Goal: Task Accomplishment & Management: Use online tool/utility

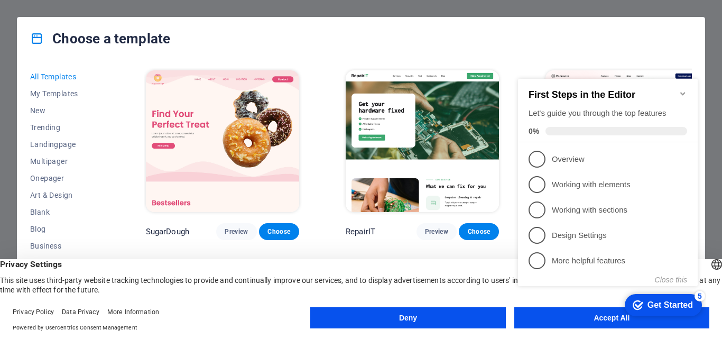
click at [563, 325] on button "Accept All" at bounding box center [611, 317] width 195 height 21
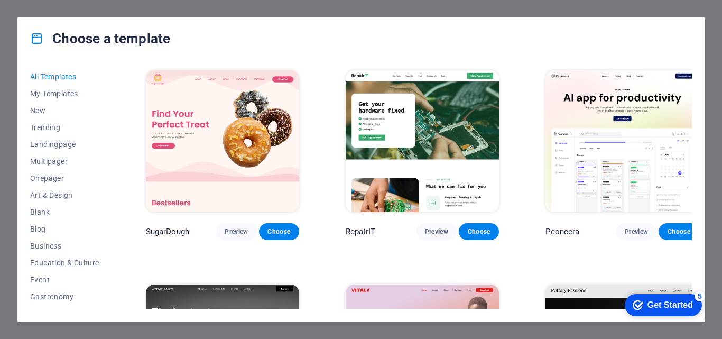
click at [515, 55] on div "Choose a template" at bounding box center [360, 38] width 687 height 42
click at [286, 44] on div "Choose a template" at bounding box center [360, 38] width 687 height 42
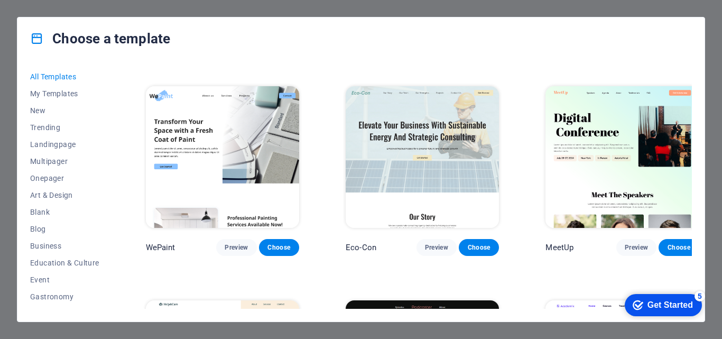
scroll to position [852, 0]
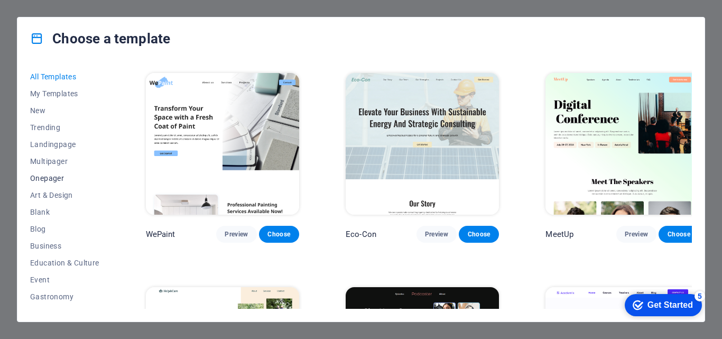
click at [51, 175] on span "Onepager" at bounding box center [64, 178] width 69 height 8
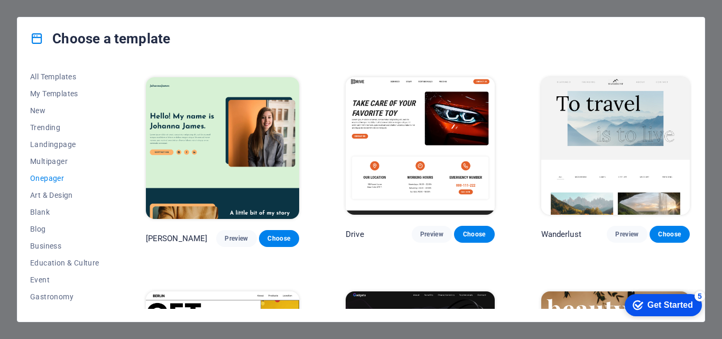
scroll to position [224, 0]
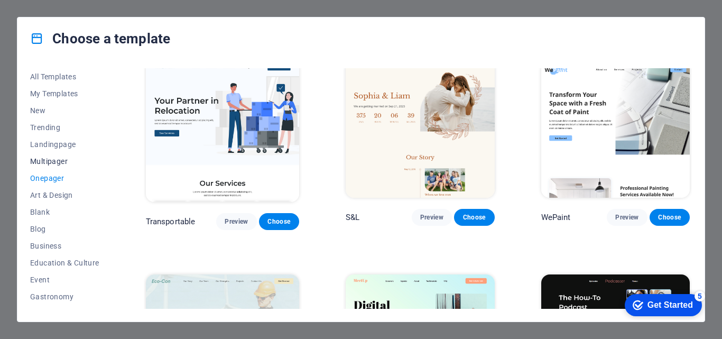
click at [45, 161] on span "Multipager" at bounding box center [64, 161] width 69 height 8
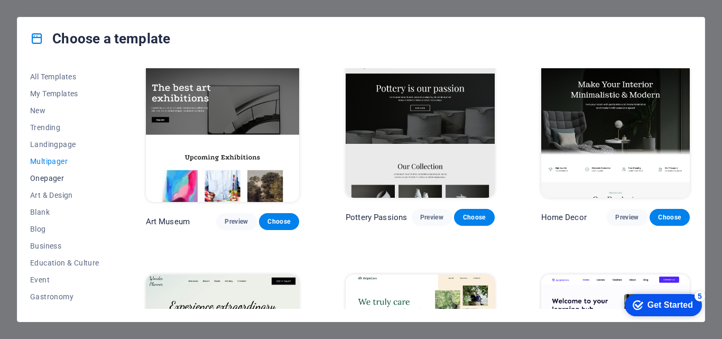
click at [50, 179] on span "Onepager" at bounding box center [64, 178] width 69 height 8
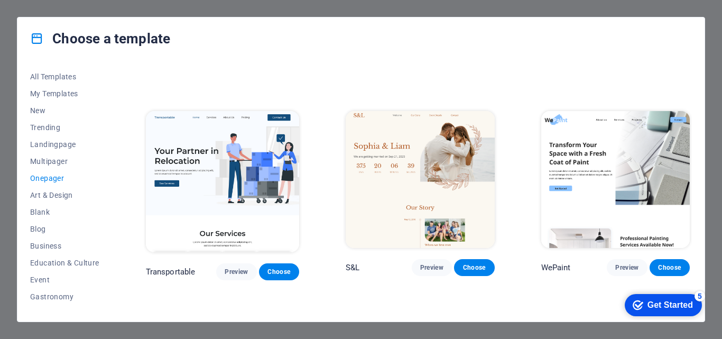
scroll to position [0, 0]
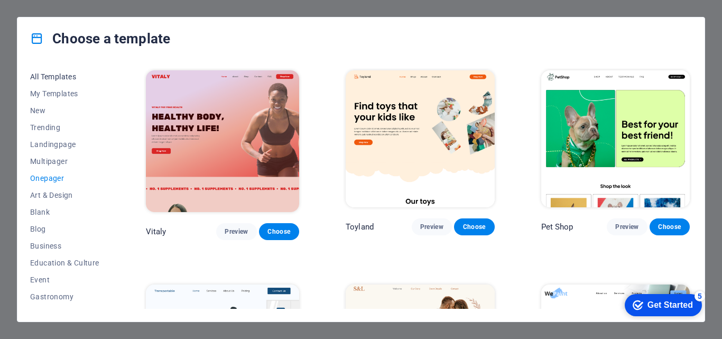
click at [59, 70] on button "All Templates" at bounding box center [64, 76] width 69 height 17
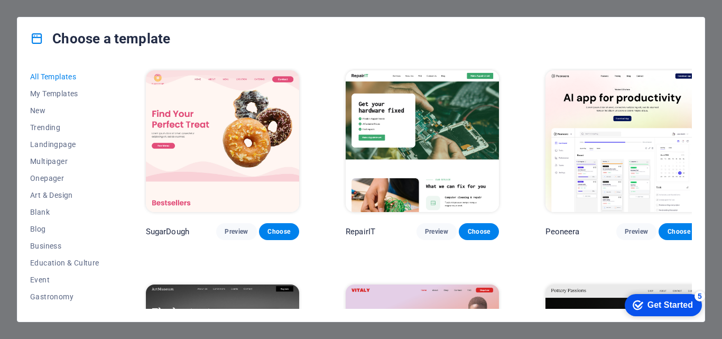
click at [59, 70] on button "All Templates" at bounding box center [64, 76] width 69 height 17
click at [669, 302] on div "Get Started" at bounding box center [669, 305] width 45 height 10
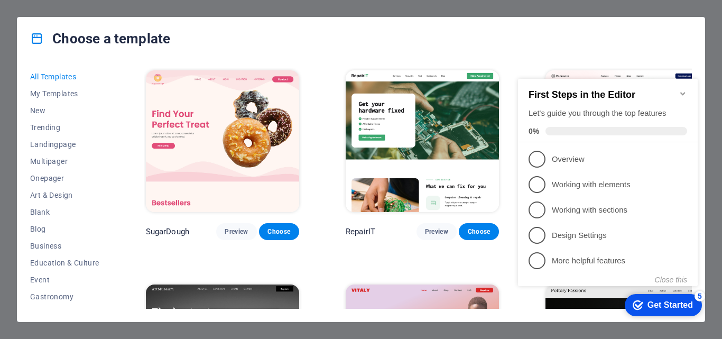
click at [669, 302] on div "Get Started" at bounding box center [669, 305] width 45 height 10
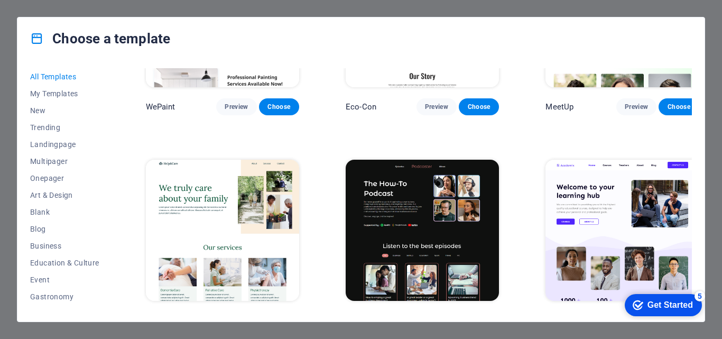
scroll to position [980, 0]
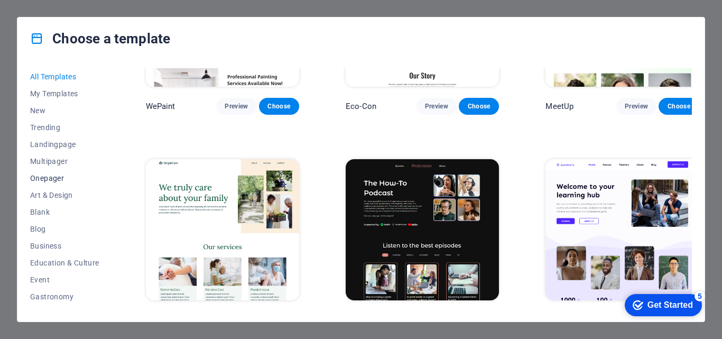
click at [36, 174] on span "Onepager" at bounding box center [64, 178] width 69 height 8
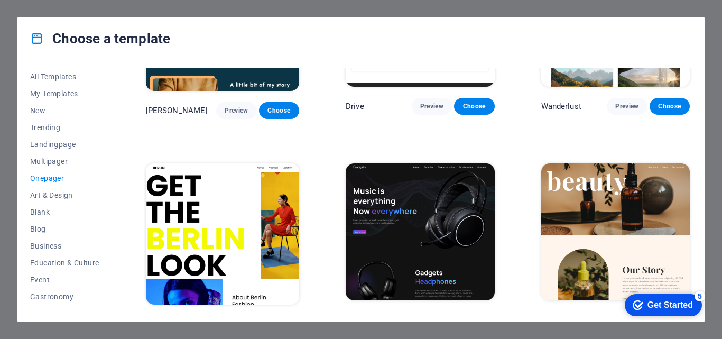
scroll to position [351, 0]
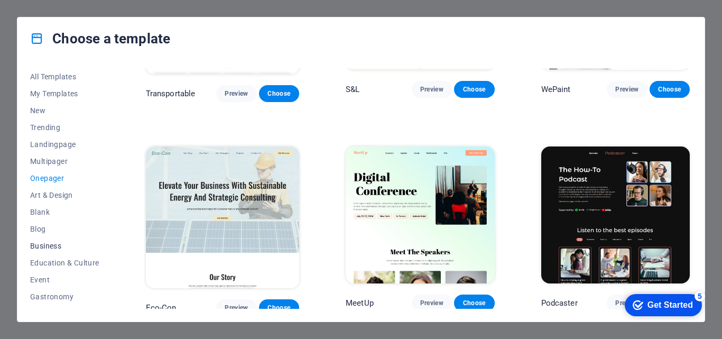
click at [40, 248] on span "Business" at bounding box center [64, 246] width 69 height 8
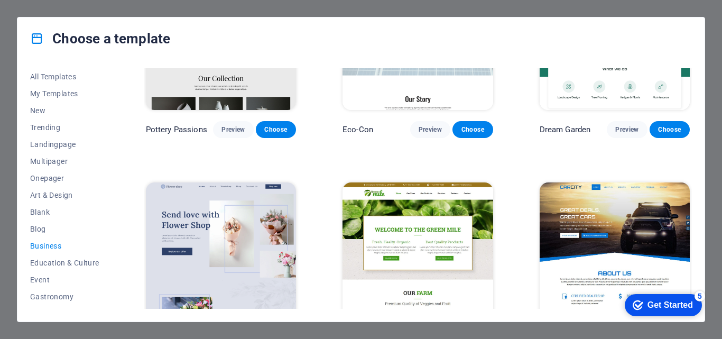
scroll to position [98, 0]
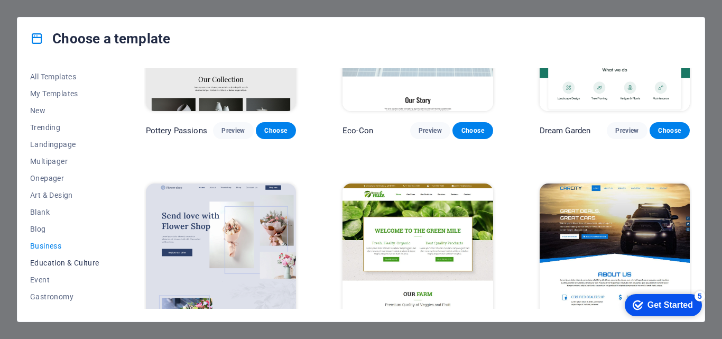
click at [53, 265] on span "Education & Culture" at bounding box center [64, 262] width 69 height 8
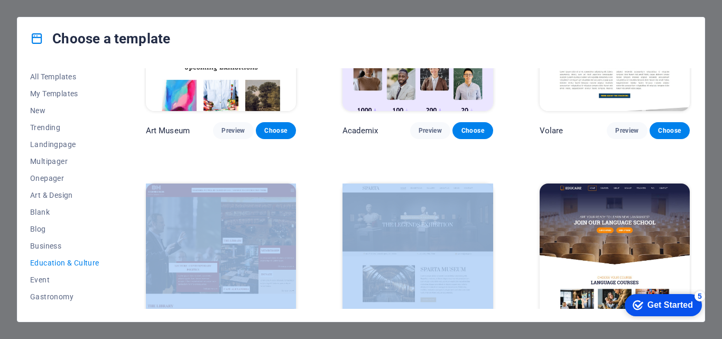
drag, startPoint x: 692, startPoint y: 162, endPoint x: 691, endPoint y: 118, distance: 43.9
click at [691, 118] on div "All Templates My Templates New Trending Landingpage Multipager Onepager Art & D…" at bounding box center [360, 191] width 687 height 262
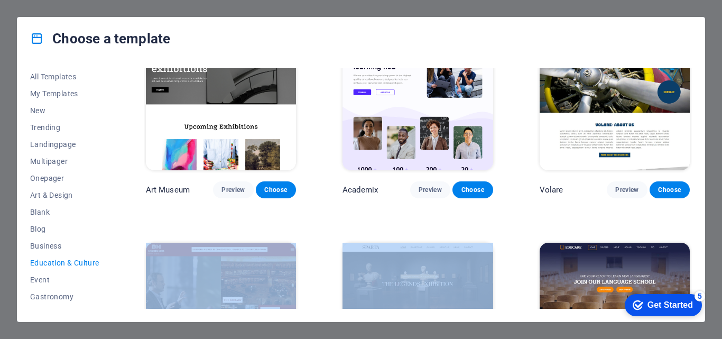
scroll to position [4, 0]
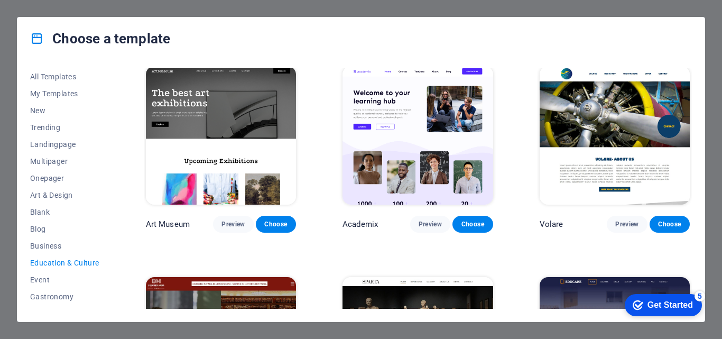
click at [643, 42] on div "Choose a template" at bounding box center [360, 38] width 687 height 42
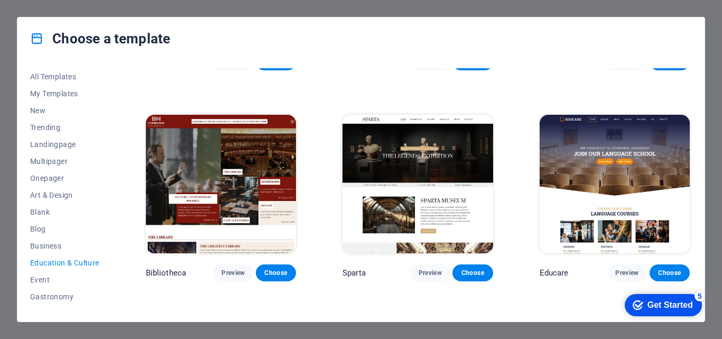
scroll to position [0, 0]
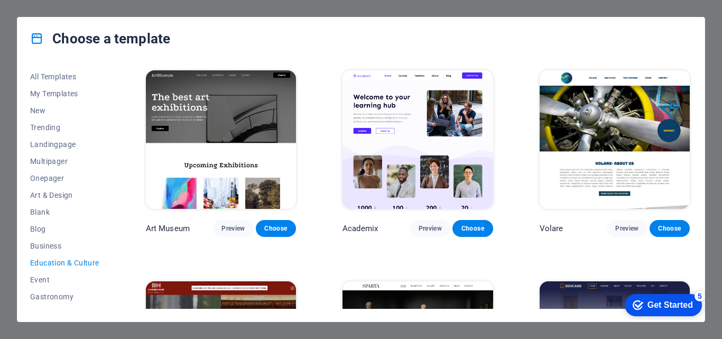
drag, startPoint x: 114, startPoint y: 188, endPoint x: 113, endPoint y: 207, distance: 19.6
click at [113, 207] on div "All Templates My Templates New Trending Landingpage Multipager Onepager Art & D…" at bounding box center [360, 191] width 687 height 262
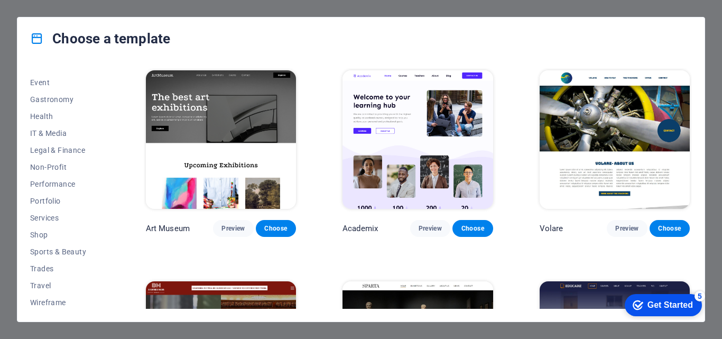
scroll to position [199, 0]
click at [44, 132] on span "IT & Media" at bounding box center [64, 131] width 69 height 8
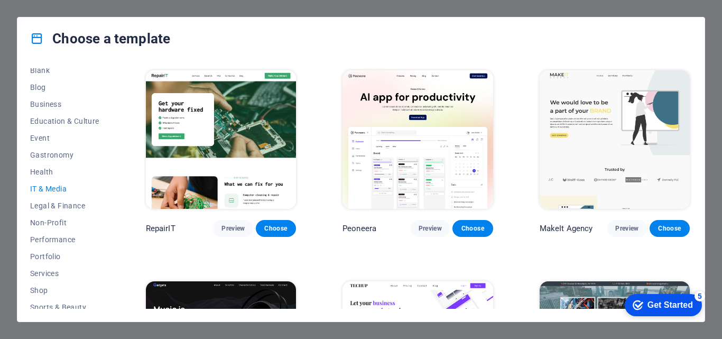
scroll to position [131, 0]
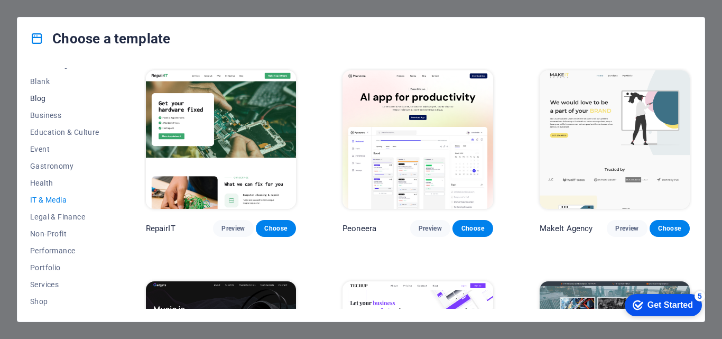
click at [41, 99] on span "Blog" at bounding box center [64, 98] width 69 height 8
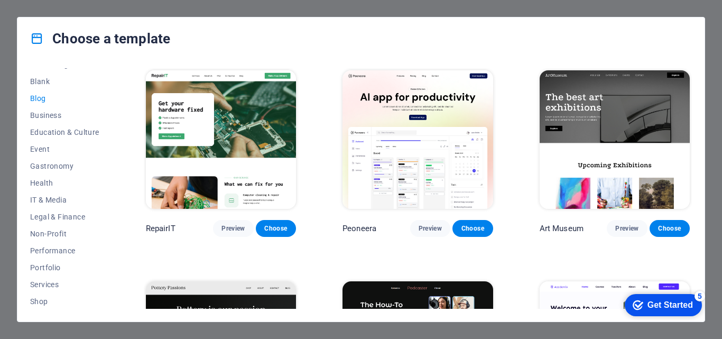
drag, startPoint x: 110, startPoint y: 165, endPoint x: 112, endPoint y: 150, distance: 15.4
click at [112, 150] on div "All Templates My Templates New Trending Landingpage Multipager Onepager Art & D…" at bounding box center [71, 188] width 82 height 240
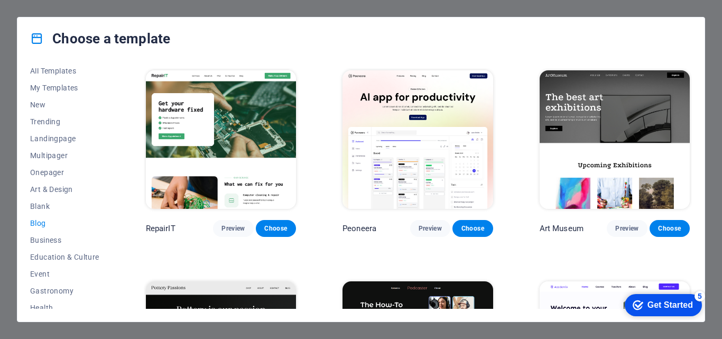
scroll to position [0, 0]
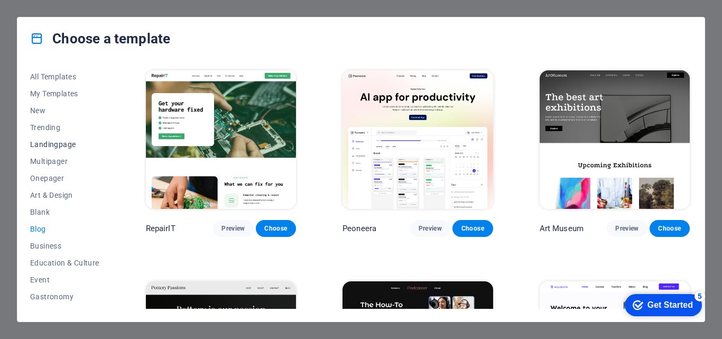
click at [53, 143] on span "Landingpage" at bounding box center [64, 144] width 69 height 8
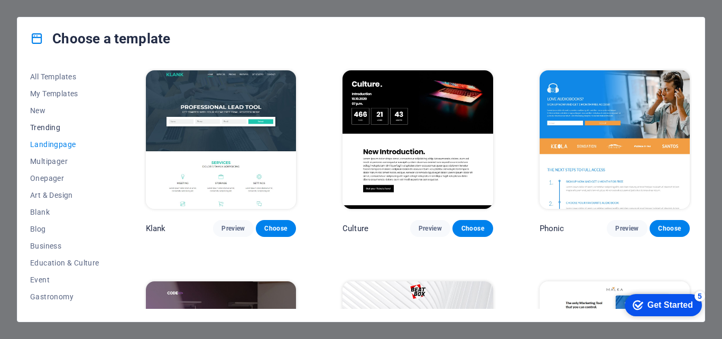
click at [39, 128] on span "Trending" at bounding box center [64, 127] width 69 height 8
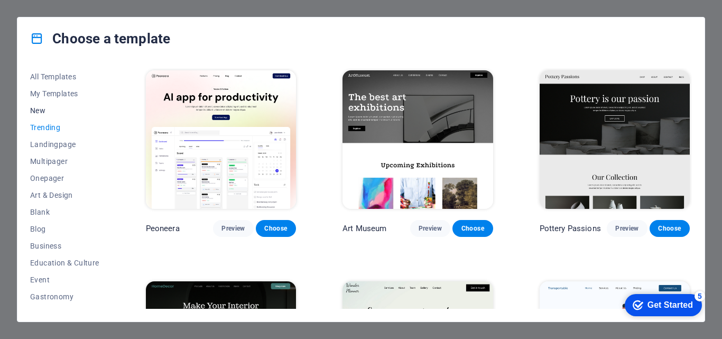
click at [35, 107] on span "New" at bounding box center [64, 110] width 69 height 8
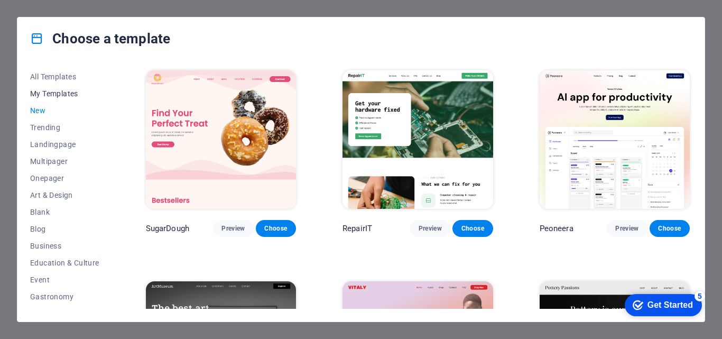
click at [42, 92] on span "My Templates" at bounding box center [64, 93] width 69 height 8
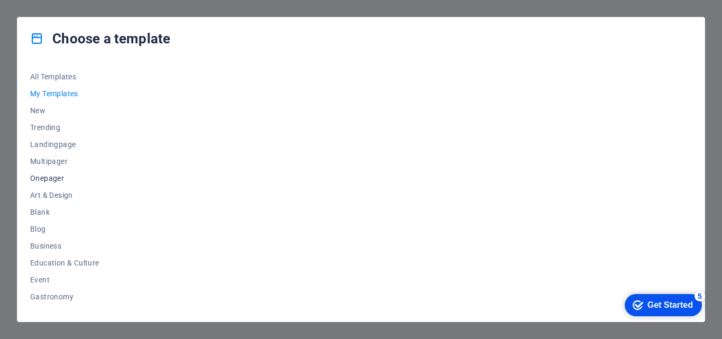
click at [47, 181] on span "Onepager" at bounding box center [64, 178] width 69 height 8
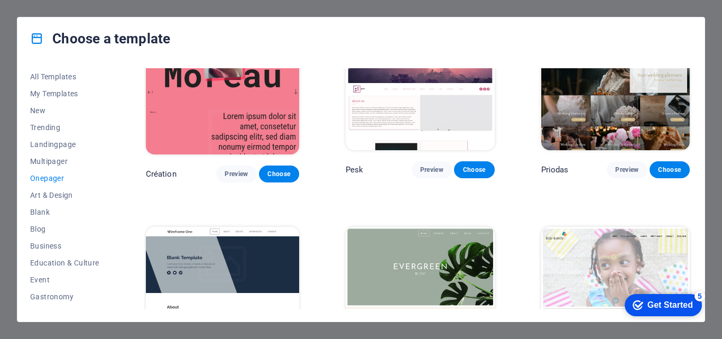
scroll to position [1568, 0]
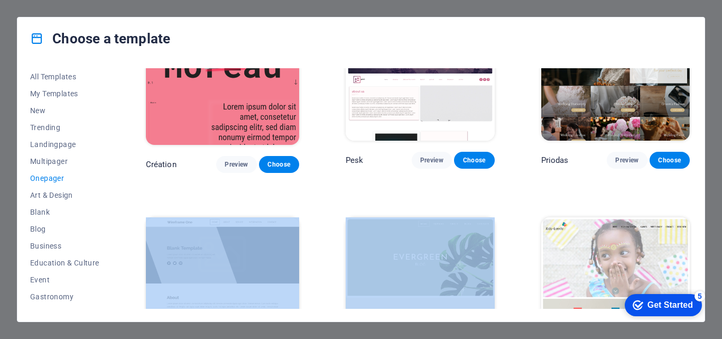
drag, startPoint x: 692, startPoint y: 158, endPoint x: 692, endPoint y: 170, distance: 12.2
click at [692, 170] on div "All Templates My Templates New Trending Landingpage Multipager Onepager Art & D…" at bounding box center [360, 191] width 687 height 262
click at [692, 172] on div "All Templates My Templates New Trending Landingpage Multipager Onepager Art & D…" at bounding box center [360, 191] width 687 height 262
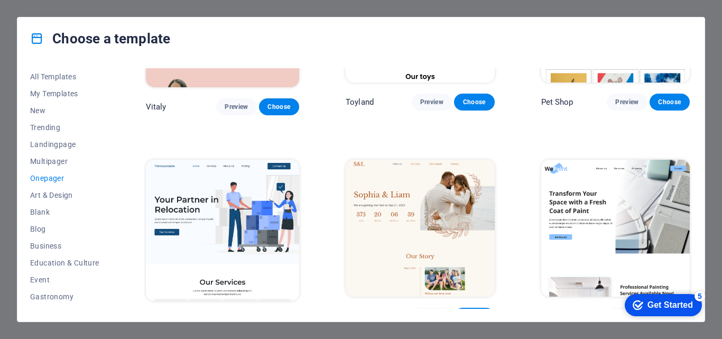
scroll to position [106, 0]
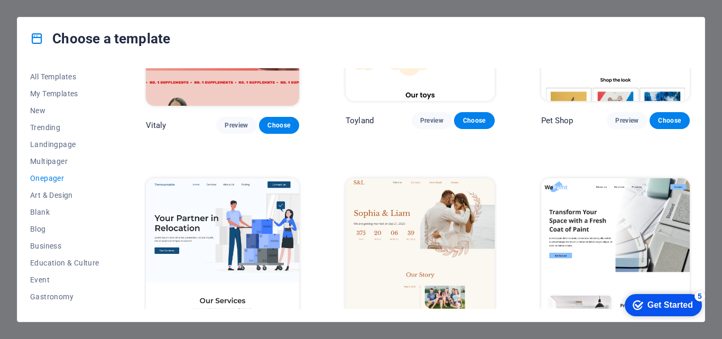
drag, startPoint x: 692, startPoint y: 82, endPoint x: 692, endPoint y: 76, distance: 6.9
click at [692, 76] on div "All Templates My Templates New Trending Landingpage Multipager Onepager Art & D…" at bounding box center [360, 191] width 687 height 262
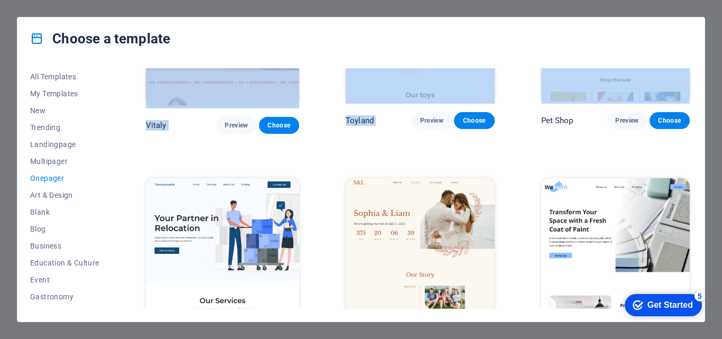
drag, startPoint x: 692, startPoint y: 76, endPoint x: 690, endPoint y: 47, distance: 29.1
click at [690, 47] on div "Choose a template All Templates My Templates New Trending Landingpage Multipage…" at bounding box center [361, 169] width 688 height 305
click at [0, 186] on div "Choose a template All Templates My Templates New Trending Landingpage Multipage…" at bounding box center [361, 169] width 722 height 339
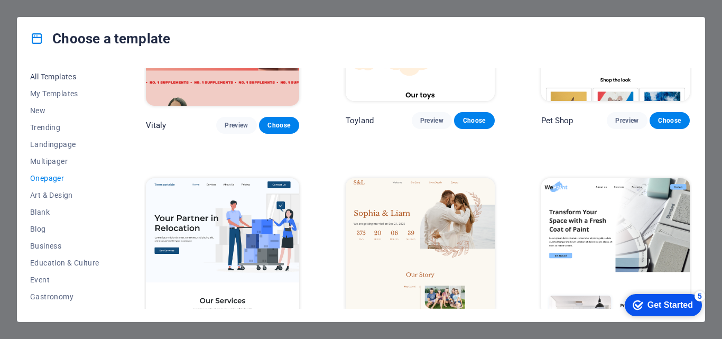
click at [50, 77] on span "All Templates" at bounding box center [64, 76] width 69 height 8
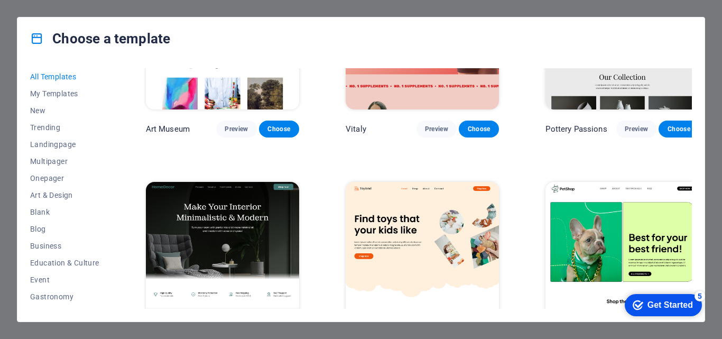
scroll to position [0, 0]
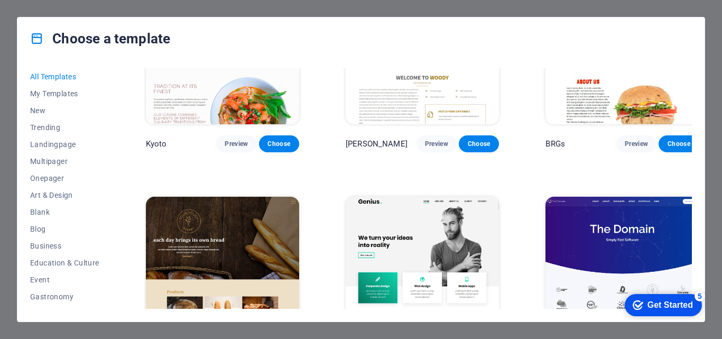
scroll to position [5463, 0]
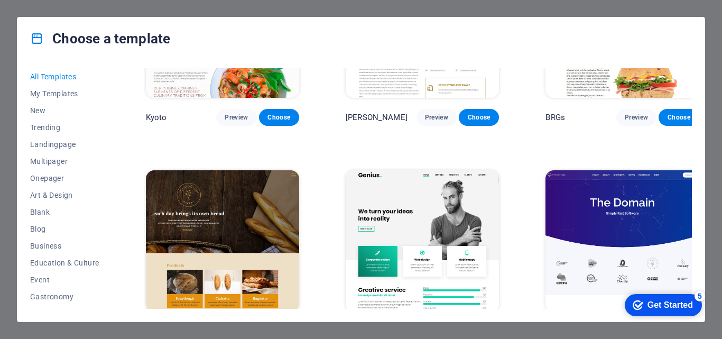
click at [692, 180] on div "All Templates My Templates New Trending Landingpage Multipager Onepager Art & D…" at bounding box center [360, 191] width 687 height 262
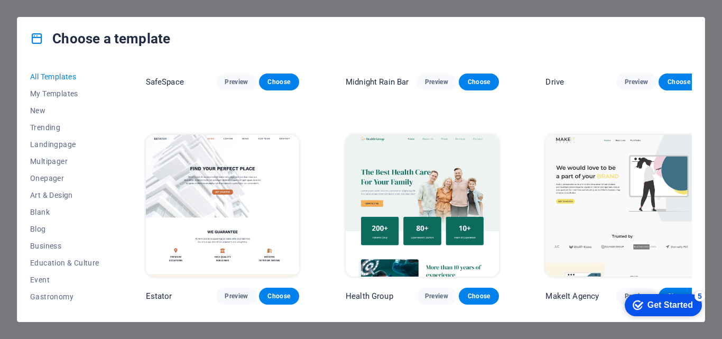
scroll to position [2319, 0]
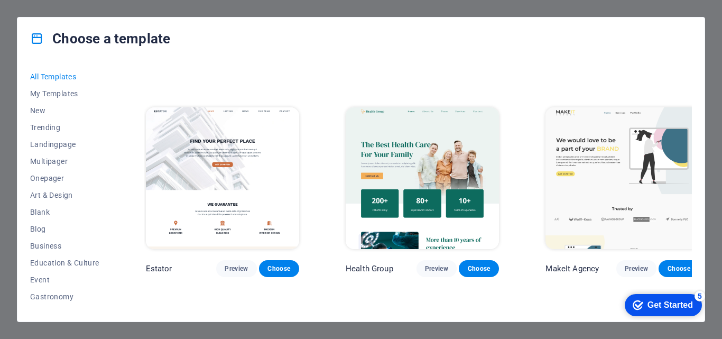
click at [612, 139] on img at bounding box center [621, 178] width 153 height 142
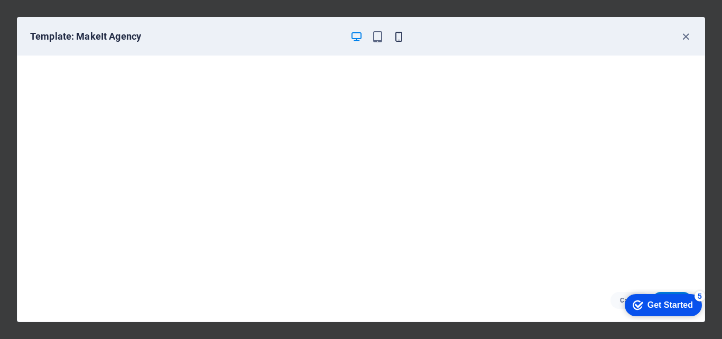
click at [401, 39] on icon "button" at bounding box center [399, 37] width 12 height 12
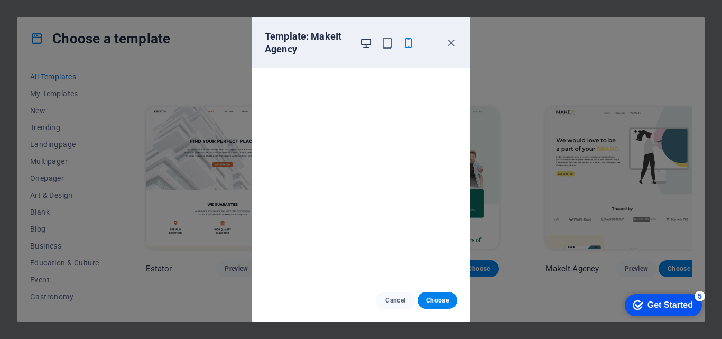
click at [364, 46] on icon "button" at bounding box center [366, 43] width 12 height 12
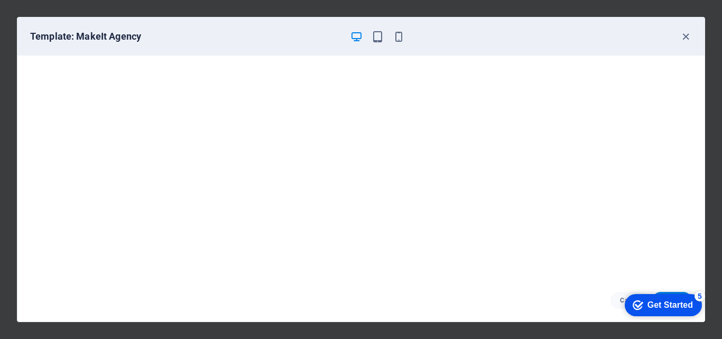
drag, startPoint x: 566, startPoint y: 294, endPoint x: 474, endPoint y: 290, distance: 91.6
click at [474, 290] on div "Cancel Choose" at bounding box center [360, 300] width 687 height 42
click at [684, 41] on icon "button" at bounding box center [686, 37] width 12 height 12
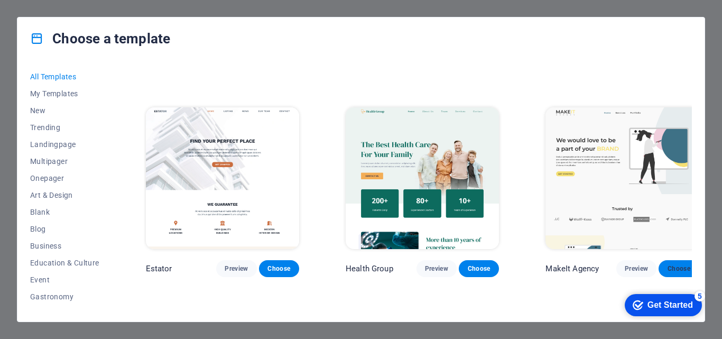
click at [671, 264] on span "Choose" at bounding box center [678, 268] width 23 height 8
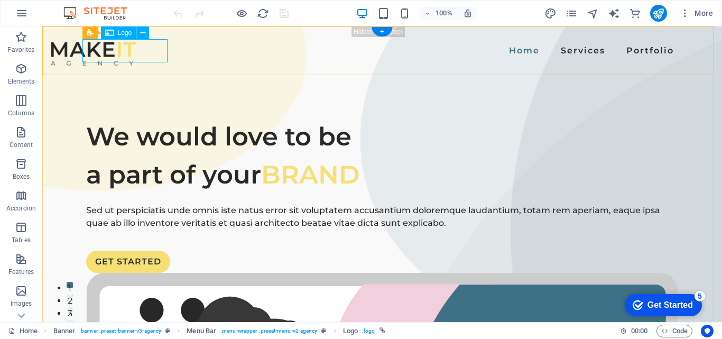
click at [136, 51] on div at bounding box center [93, 53] width 85 height 23
select select "px"
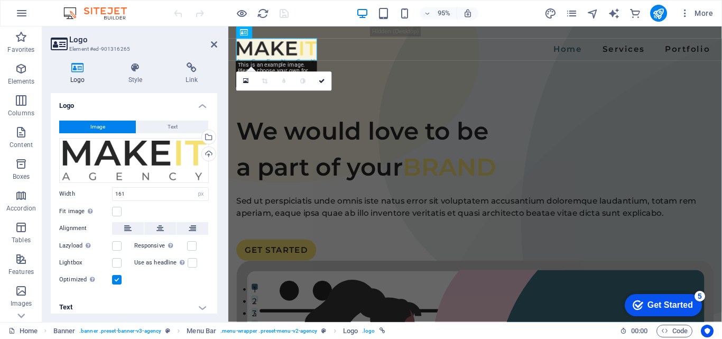
scroll to position [6, 0]
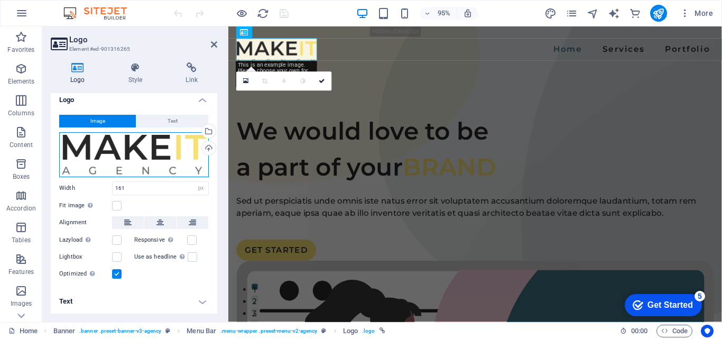
click at [127, 141] on div "Drag files here, click to choose files or select files from Files or our free s…" at bounding box center [134, 154] width 150 height 45
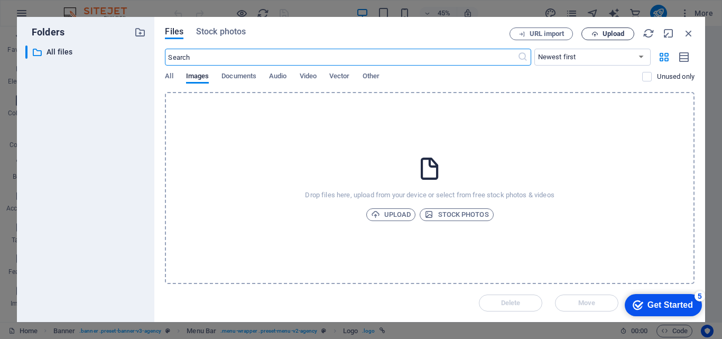
click at [607, 35] on span "Upload" at bounding box center [614, 34] width 22 height 6
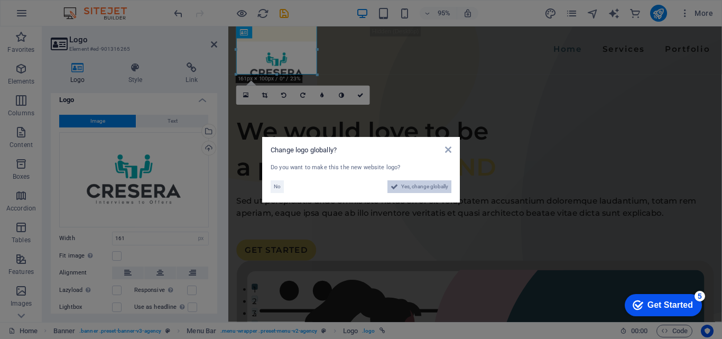
click at [405, 188] on span "Yes, change globally" at bounding box center [424, 186] width 47 height 13
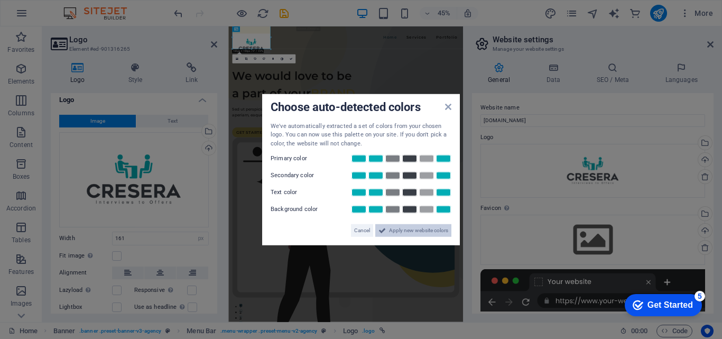
click at [404, 232] on span "Apply new website colors" at bounding box center [418, 230] width 59 height 13
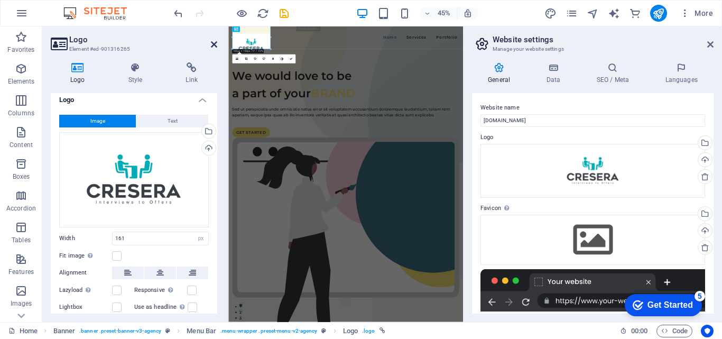
click at [213, 48] on icon at bounding box center [214, 44] width 6 height 8
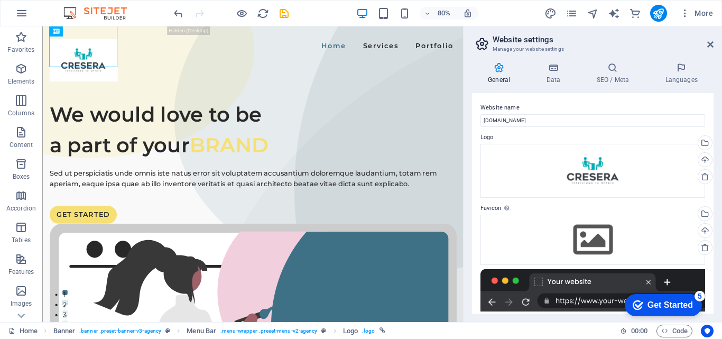
scroll to position [144, 0]
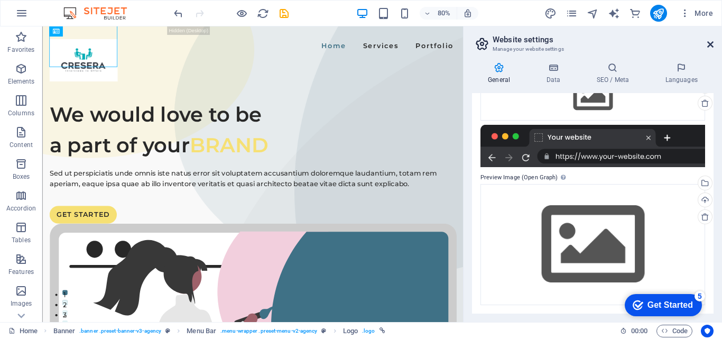
click at [710, 43] on icon at bounding box center [710, 44] width 6 height 8
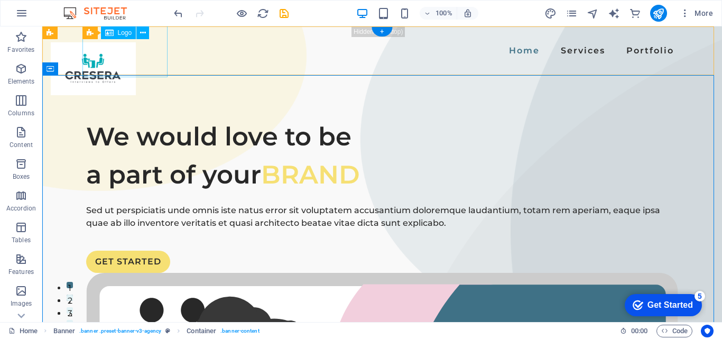
click at [136, 45] on div at bounding box center [93, 68] width 85 height 53
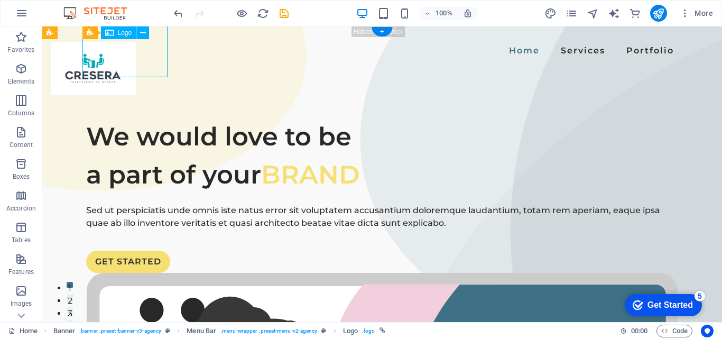
click at [136, 47] on div at bounding box center [93, 68] width 85 height 53
select select "px"
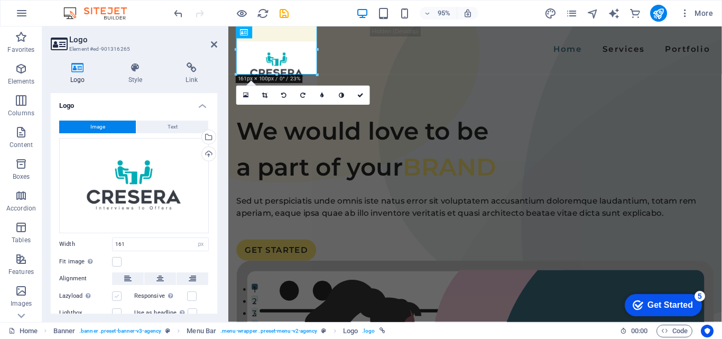
click at [118, 297] on label at bounding box center [117, 296] width 10 height 10
click at [0, 0] on input "Lazyload Loading images after the page loads improves page speed." at bounding box center [0, 0] width 0 height 0
click at [191, 299] on label at bounding box center [192, 296] width 10 height 10
click at [0, 0] on input "Responsive Automatically load retina image and smartphone optimized sizes." at bounding box center [0, 0] width 0 height 0
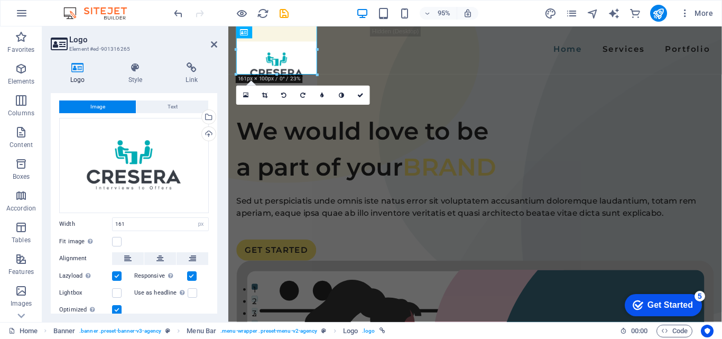
scroll to position [21, 0]
click at [118, 239] on label at bounding box center [117, 241] width 10 height 10
click at [0, 0] on input "Fit image Automatically fit image to a fixed width and height" at bounding box center [0, 0] width 0 height 0
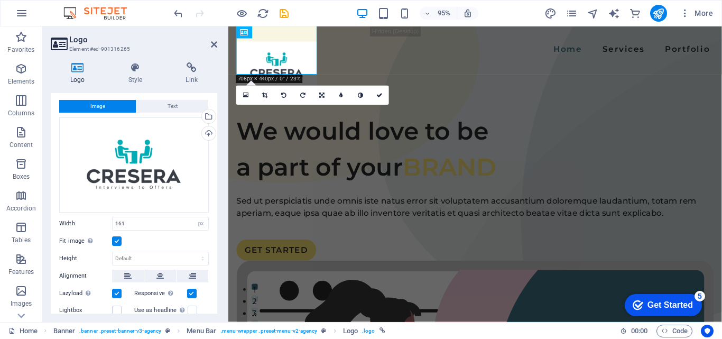
click at [118, 239] on label at bounding box center [117, 241] width 10 height 10
click at [0, 0] on input "Fit image Automatically fit image to a fixed width and height" at bounding box center [0, 0] width 0 height 0
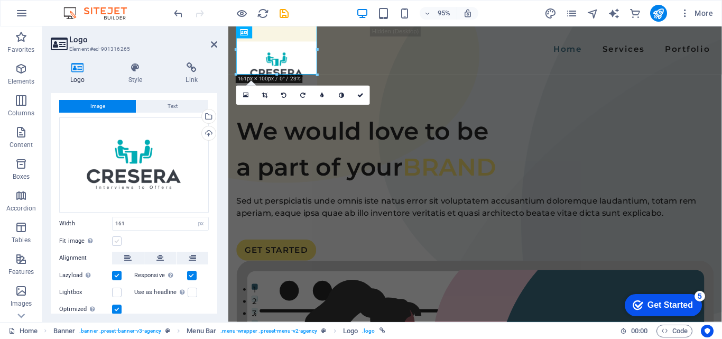
click at [118, 239] on label at bounding box center [117, 241] width 10 height 10
click at [0, 0] on input "Fit image Automatically fit image to a fixed width and height" at bounding box center [0, 0] width 0 height 0
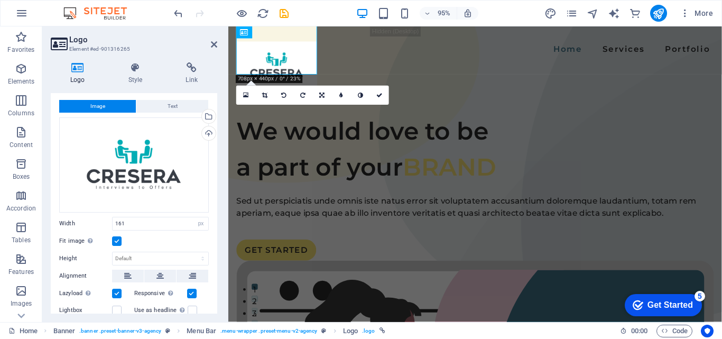
click at [114, 243] on label at bounding box center [117, 241] width 10 height 10
click at [0, 0] on input "Fit image Automatically fit image to a fixed width and height" at bounding box center [0, 0] width 0 height 0
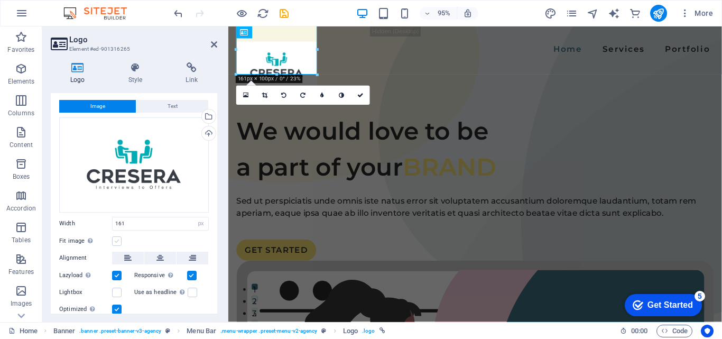
click at [114, 243] on label at bounding box center [117, 241] width 10 height 10
click at [0, 0] on input "Fit image Automatically fit image to a fixed width and height" at bounding box center [0, 0] width 0 height 0
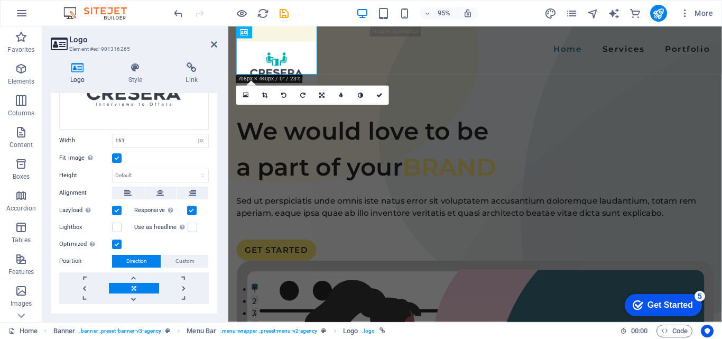
scroll to position [105, 0]
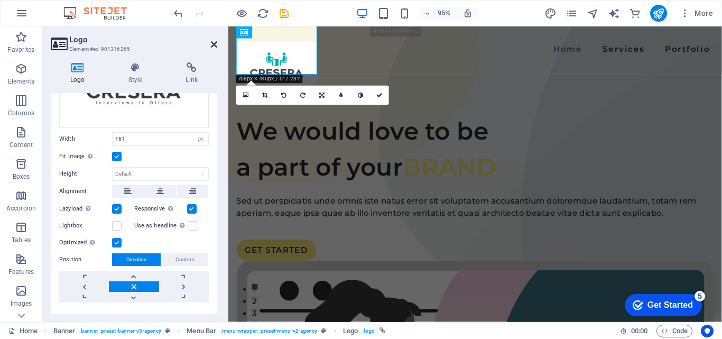
click at [215, 41] on icon at bounding box center [214, 44] width 6 height 8
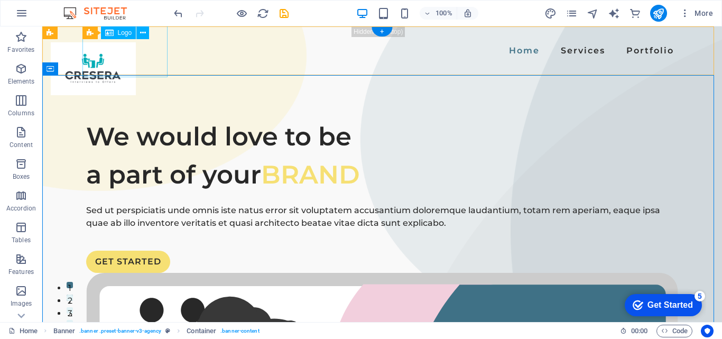
click at [136, 45] on div at bounding box center [93, 68] width 85 height 53
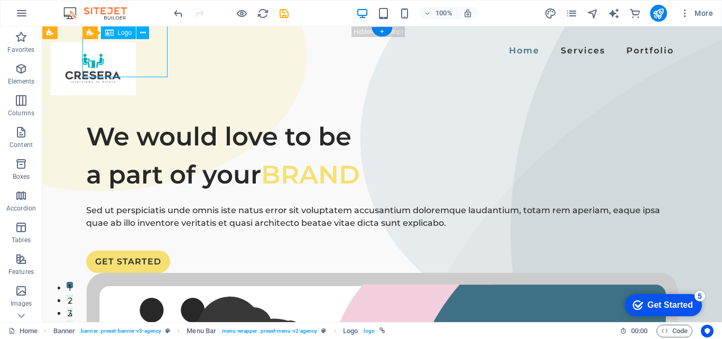
click at [136, 45] on div at bounding box center [93, 68] width 85 height 53
select select "px"
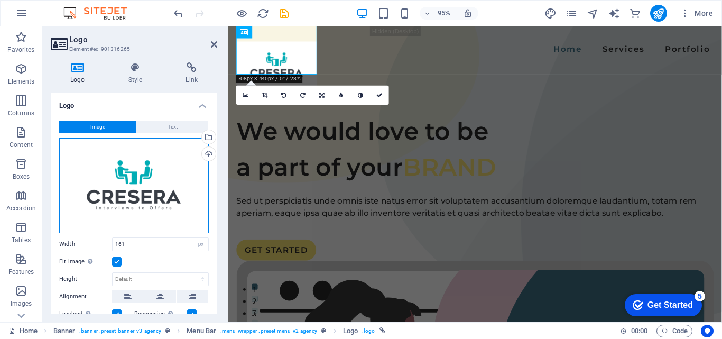
click at [185, 184] on div "Drag files here, click to choose files or select files from Files or our free s…" at bounding box center [134, 185] width 150 height 95
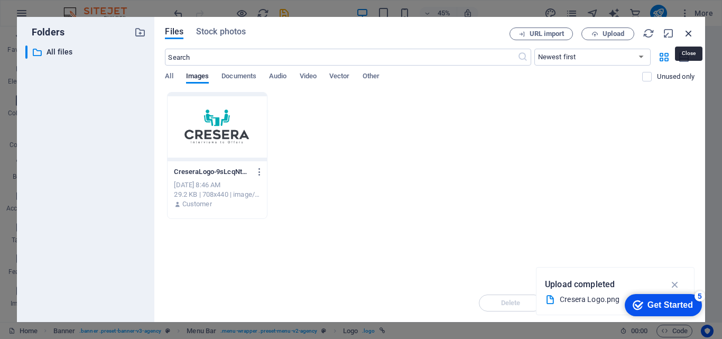
click at [688, 35] on icon "button" at bounding box center [689, 33] width 12 height 12
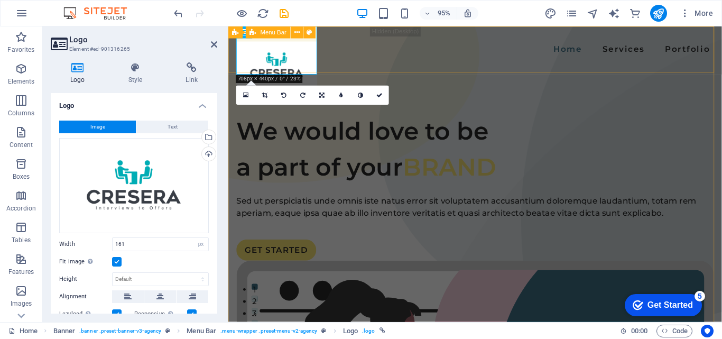
click at [367, 59] on div "Home Services Portfolio" at bounding box center [488, 50] width 520 height 49
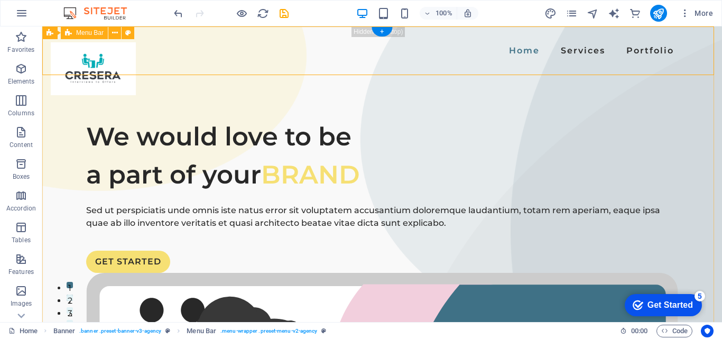
click at [261, 68] on div "Home Services Portfolio" at bounding box center [382, 50] width 680 height 49
click at [245, 70] on div "Home Services Portfolio" at bounding box center [382, 50] width 680 height 49
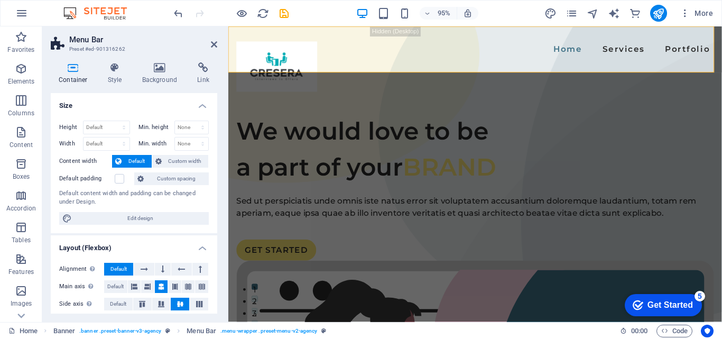
click at [211, 50] on header "Menu Bar Preset #ed-901316262" at bounding box center [134, 39] width 166 height 27
click at [213, 45] on icon at bounding box center [214, 44] width 6 height 8
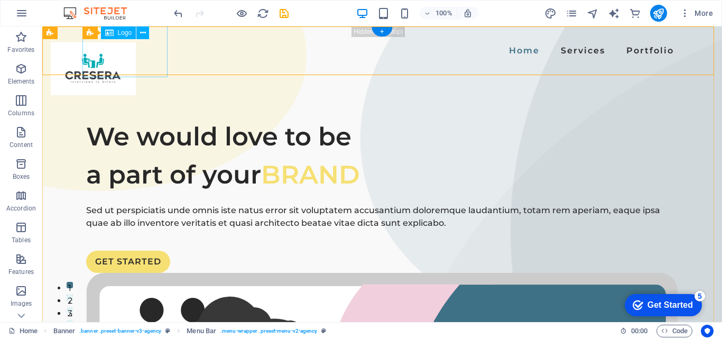
click at [136, 51] on div at bounding box center [93, 68] width 85 height 53
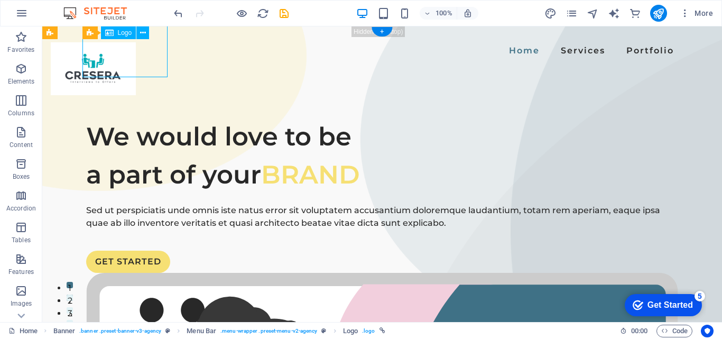
click at [136, 51] on div at bounding box center [93, 68] width 85 height 53
select select "px"
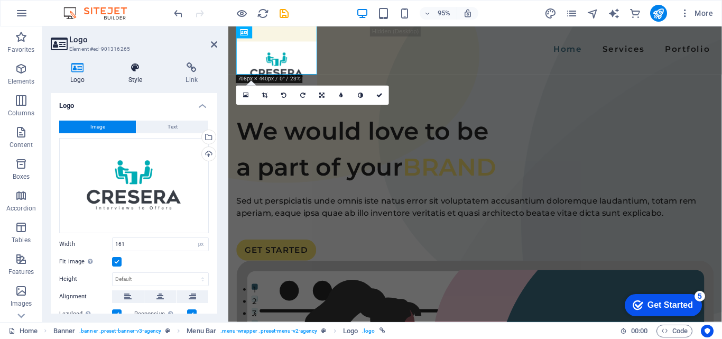
click at [136, 69] on icon at bounding box center [135, 67] width 53 height 11
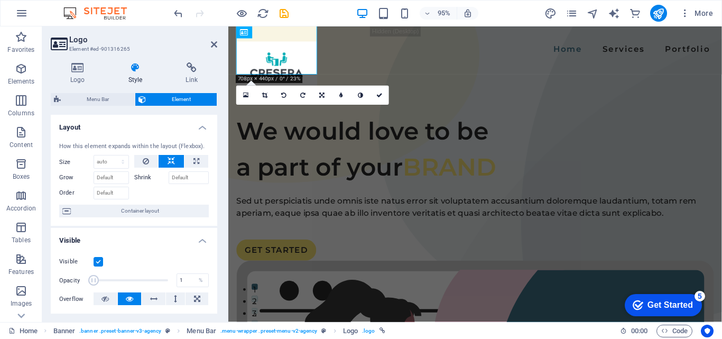
drag, startPoint x: 168, startPoint y: 280, endPoint x: 82, endPoint y: 279, distance: 85.6
click at [82, 279] on div "Opacity 1 %" at bounding box center [134, 280] width 150 height 16
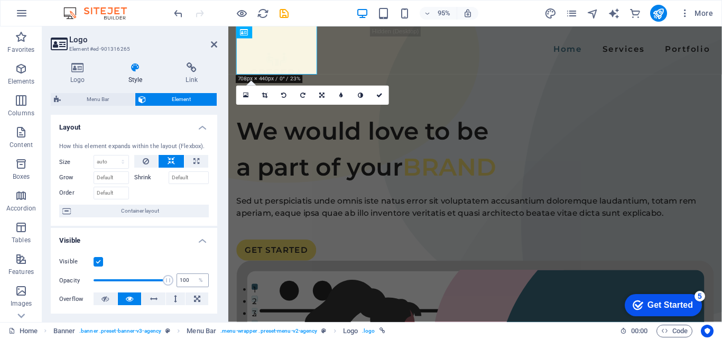
drag, startPoint x: 93, startPoint y: 280, endPoint x: 189, endPoint y: 274, distance: 96.4
click at [189, 274] on div "Opacity 100 %" at bounding box center [134, 280] width 150 height 16
click at [137, 279] on span at bounding box center [131, 280] width 75 height 16
type input "100"
drag, startPoint x: 137, startPoint y: 279, endPoint x: 187, endPoint y: 279, distance: 49.2
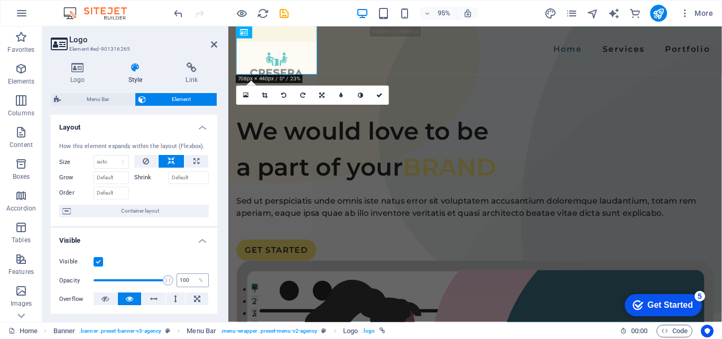
click at [187, 279] on div "Opacity 100 %" at bounding box center [134, 280] width 150 height 16
click at [145, 246] on h4 "Visible" at bounding box center [134, 237] width 166 height 19
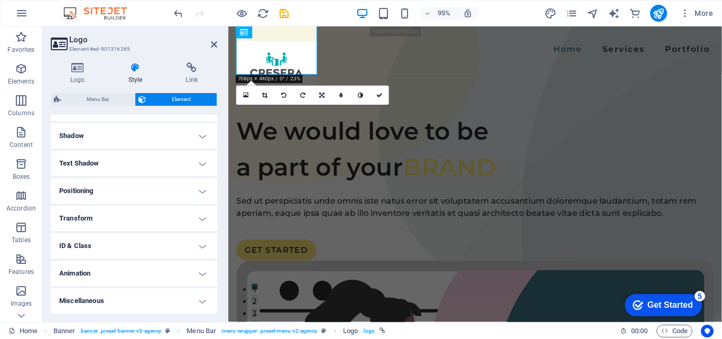
scroll to position [0, 0]
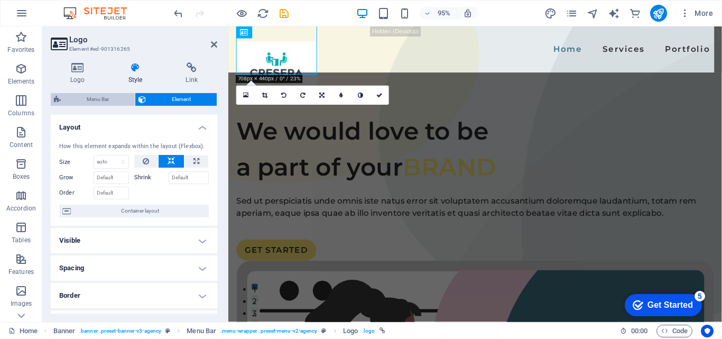
click at [90, 99] on span "Menu Bar" at bounding box center [98, 99] width 68 height 13
select select "rem"
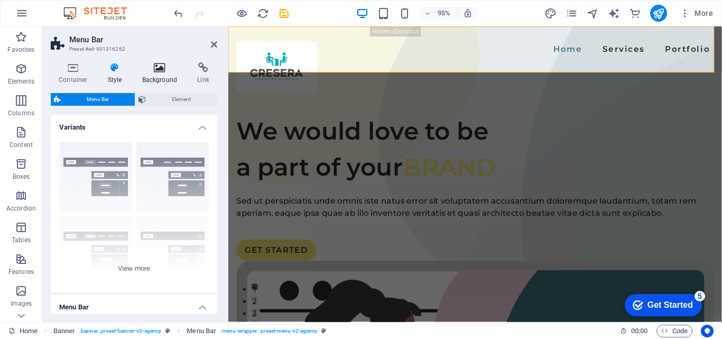
click at [161, 75] on h4 "Background" at bounding box center [161, 73] width 55 height 22
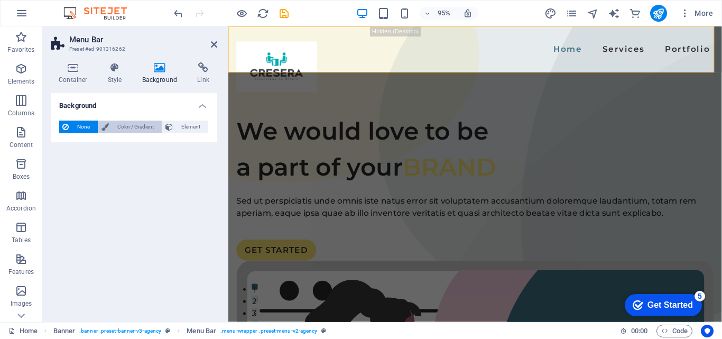
click at [121, 126] on span "Color / Gradient" at bounding box center [135, 127] width 47 height 13
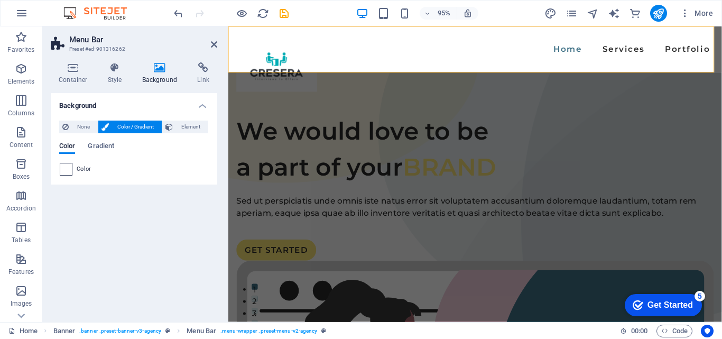
click at [66, 171] on span at bounding box center [66, 169] width 12 height 12
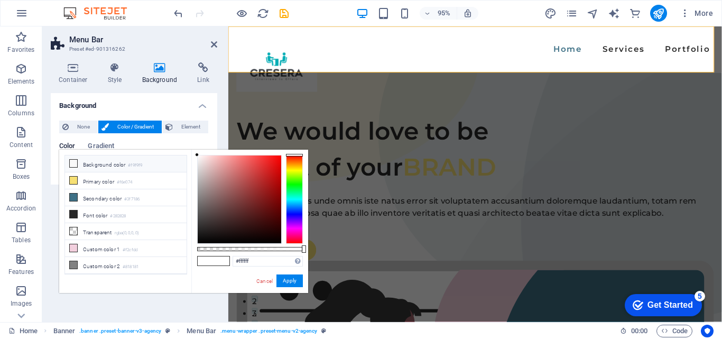
click at [73, 164] on icon at bounding box center [73, 163] width 7 height 7
type input "#f9f9f9"
click at [73, 164] on icon at bounding box center [73, 163] width 7 height 7
click at [266, 278] on link "Cancel" at bounding box center [264, 281] width 18 height 8
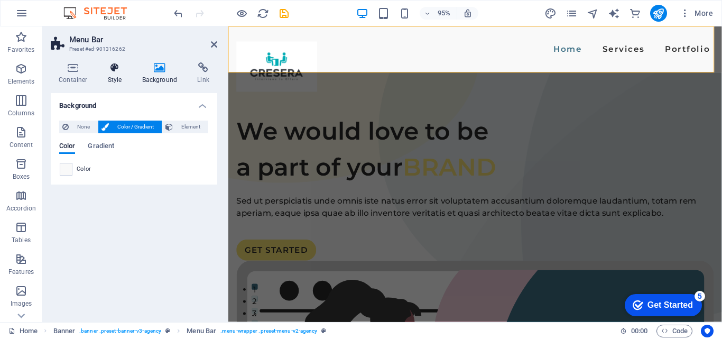
click at [116, 79] on h4 "Style" at bounding box center [117, 73] width 34 height 22
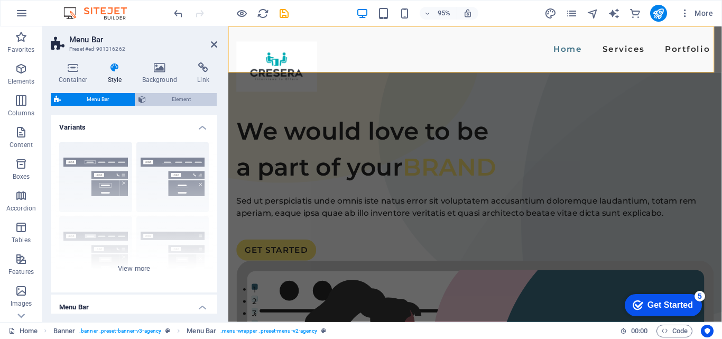
click at [179, 97] on span "Element" at bounding box center [181, 99] width 64 height 13
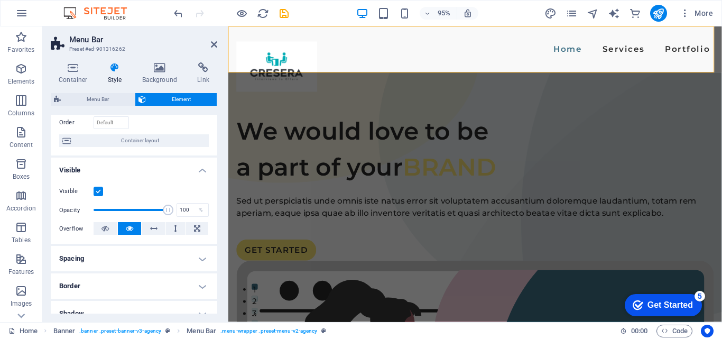
scroll to position [77, 0]
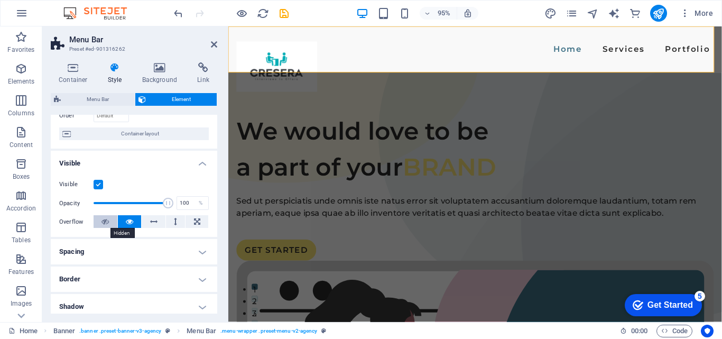
click at [110, 222] on button at bounding box center [106, 221] width 24 height 13
click at [219, 117] on div "Container Style Background Link Size Height Default px rem % vh vw Min. height …" at bounding box center [133, 188] width 183 height 268
click at [216, 44] on icon at bounding box center [214, 44] width 6 height 8
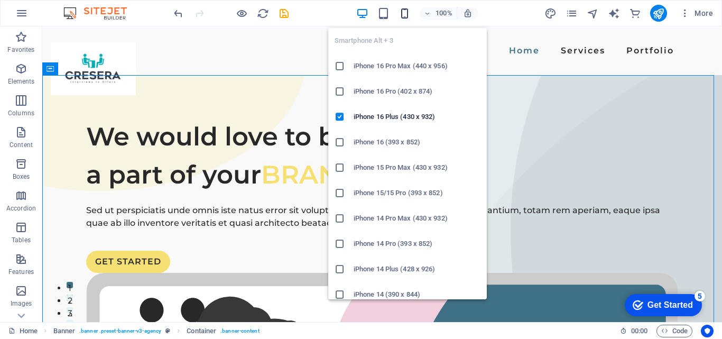
click at [407, 15] on icon "button" at bounding box center [405, 13] width 12 height 12
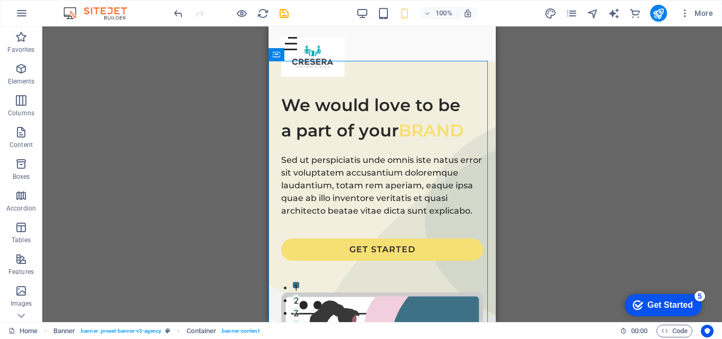
click at [631, 143] on div "Container H1 Banner Container Container Banner Menu Bar Banner Logo Menu SVG Sp…" at bounding box center [382, 173] width 680 height 295
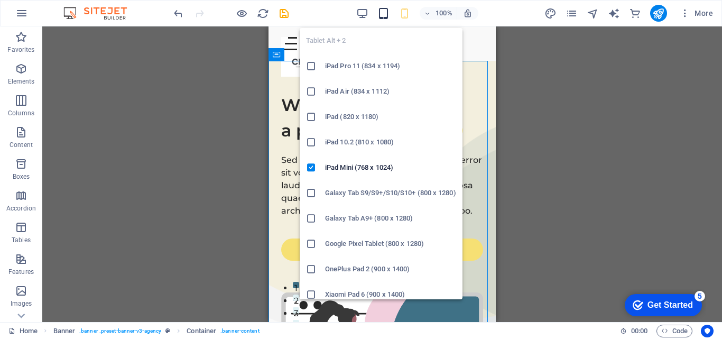
click at [384, 16] on icon "button" at bounding box center [383, 13] width 12 height 12
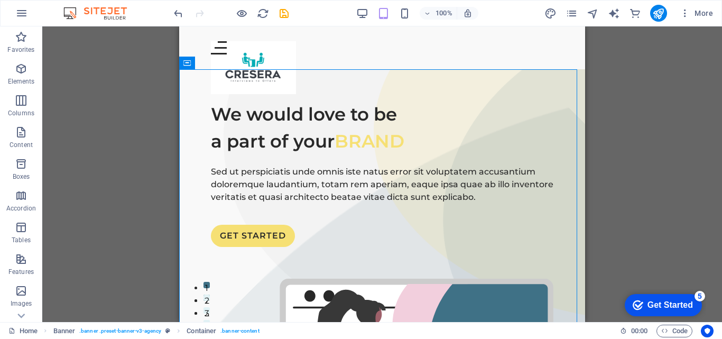
click at [654, 147] on div "Container H1 Banner Container Container Banner Menu Bar Menu Bar Logo Menu SVG …" at bounding box center [382, 173] width 680 height 295
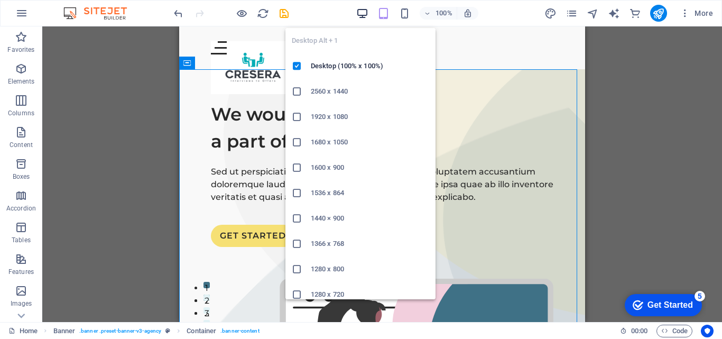
click at [368, 16] on icon "button" at bounding box center [362, 13] width 12 height 12
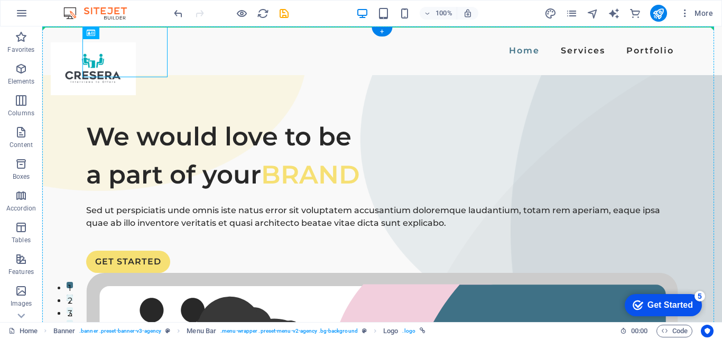
drag, startPoint x: 145, startPoint y: 52, endPoint x: 193, endPoint y: 52, distance: 48.1
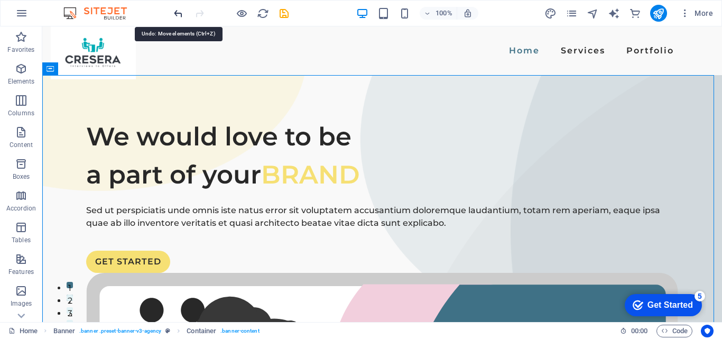
click at [175, 14] on icon "undo" at bounding box center [178, 13] width 12 height 12
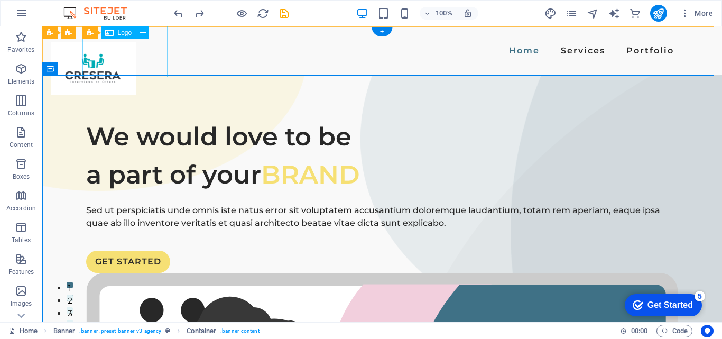
click at [136, 59] on div at bounding box center [93, 68] width 85 height 53
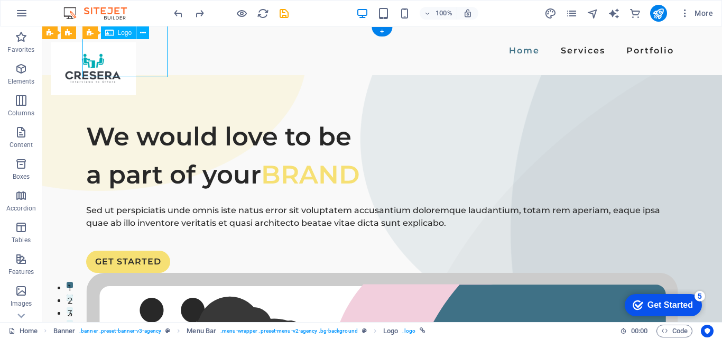
click at [136, 59] on div at bounding box center [93, 68] width 85 height 53
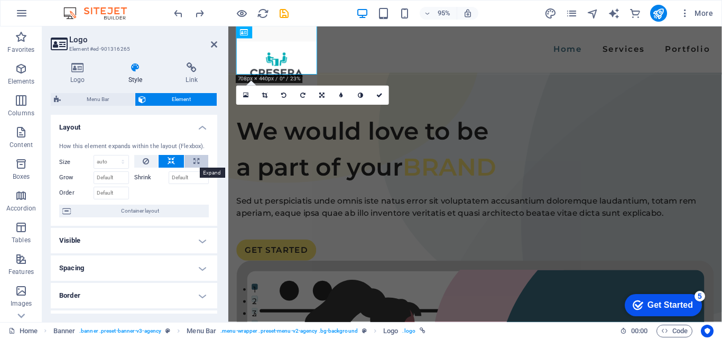
click at [196, 161] on icon at bounding box center [196, 161] width 6 height 13
type input "100"
select select "%"
click at [216, 68] on icon at bounding box center [191, 67] width 51 height 11
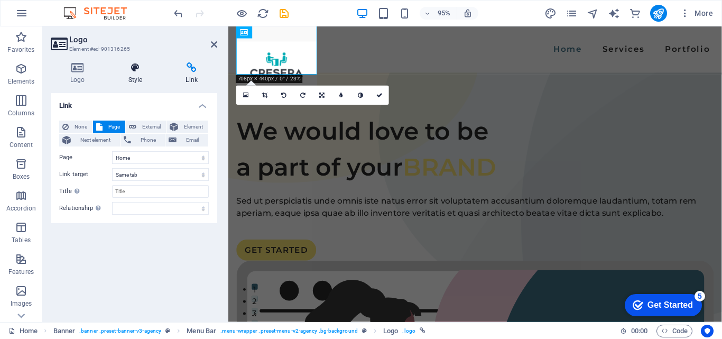
click at [139, 73] on h4 "Style" at bounding box center [138, 73] width 58 height 22
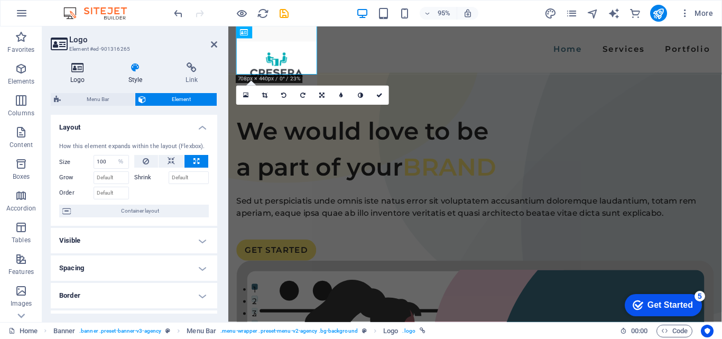
click at [81, 83] on h4 "Logo" at bounding box center [80, 73] width 58 height 22
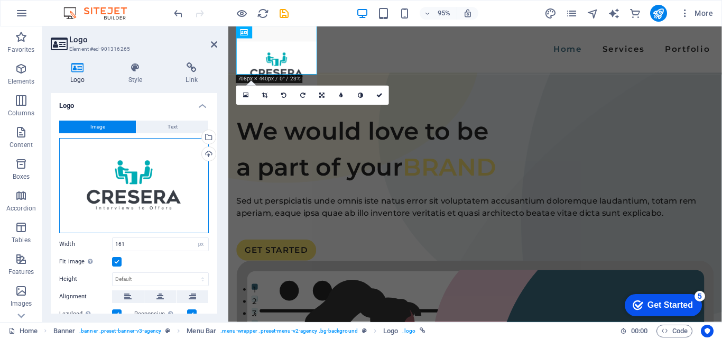
click at [142, 189] on div "Drag files here, click to choose files or select files from Files or our free s…" at bounding box center [134, 185] width 150 height 95
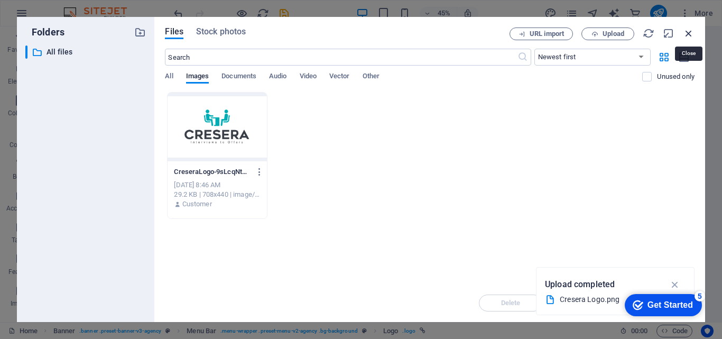
click at [687, 35] on icon "button" at bounding box center [689, 33] width 12 height 12
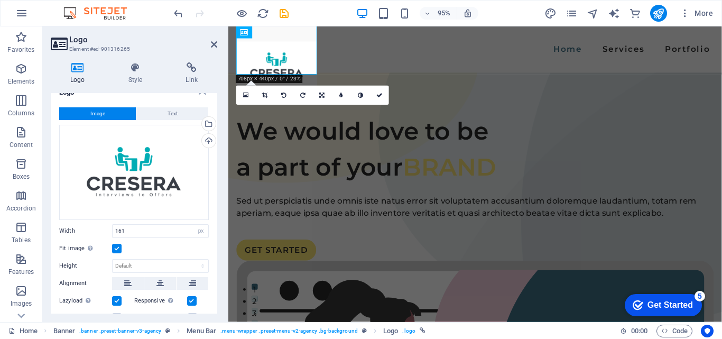
scroll to position [0, 0]
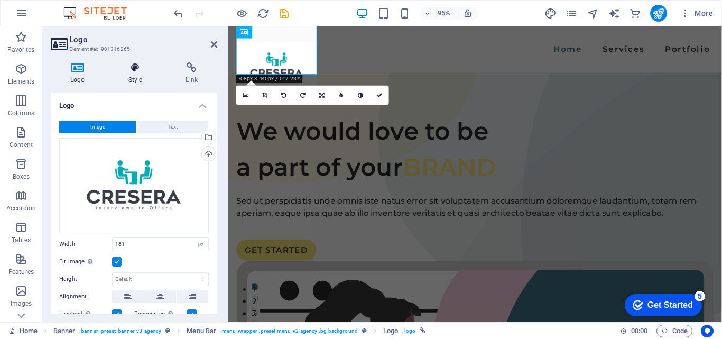
click at [137, 79] on h4 "Style" at bounding box center [138, 73] width 58 height 22
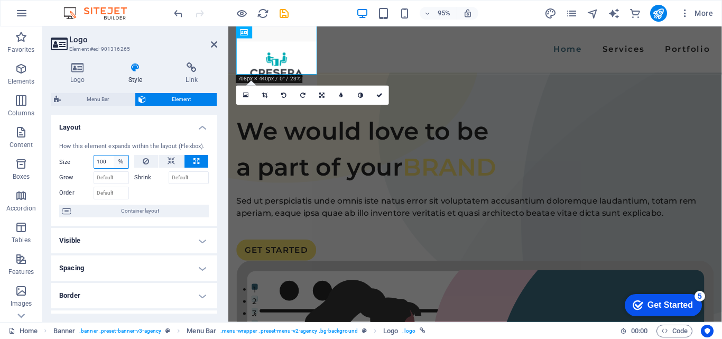
click at [118, 160] on select "Default auto px % 1/1 1/2 1/3 1/4 1/5 1/6 1/7 1/8 1/9 1/10" at bounding box center [121, 161] width 15 height 13
click at [107, 160] on input "100" at bounding box center [111, 161] width 34 height 13
type input "150"
click at [165, 197] on div at bounding box center [171, 191] width 75 height 15
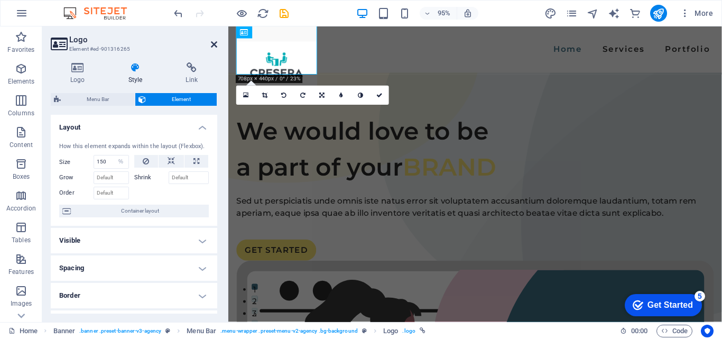
click at [217, 42] on icon at bounding box center [214, 44] width 6 height 8
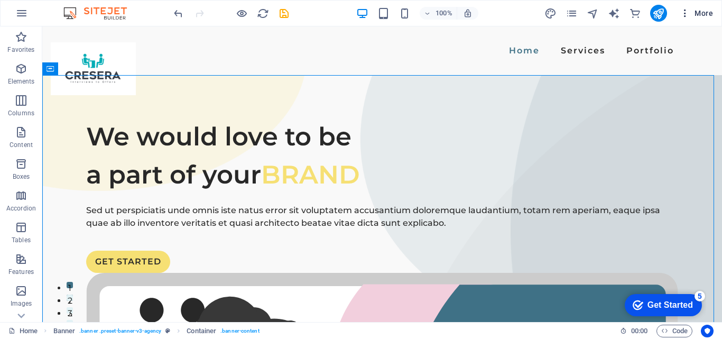
click at [699, 13] on span "More" at bounding box center [696, 13] width 33 height 11
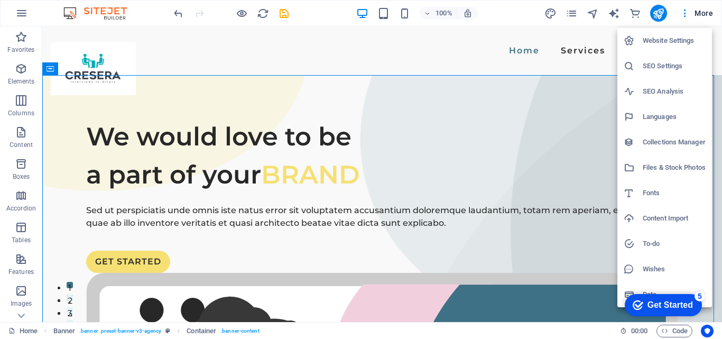
click at [606, 45] on div at bounding box center [361, 169] width 722 height 339
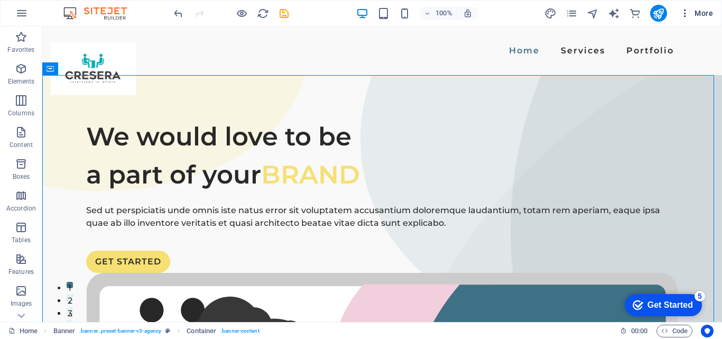
click at [684, 15] on icon "button" at bounding box center [685, 13] width 11 height 11
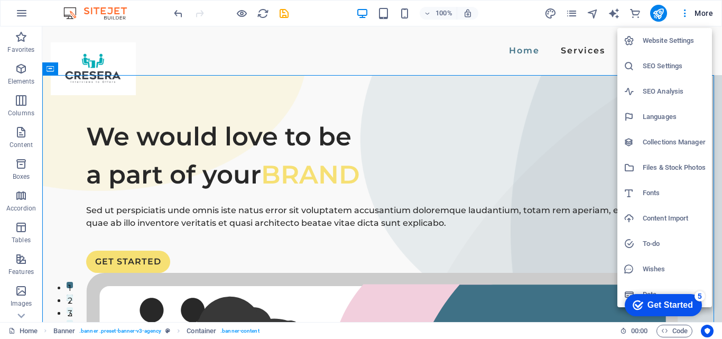
click at [552, 62] on div at bounding box center [361, 169] width 722 height 339
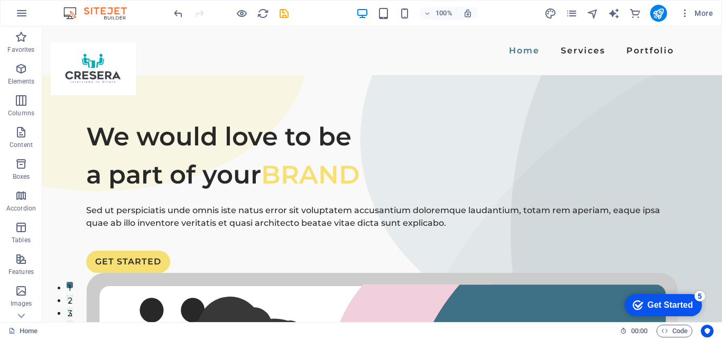
drag, startPoint x: 721, startPoint y: 78, endPoint x: 764, endPoint y: 40, distance: 56.5
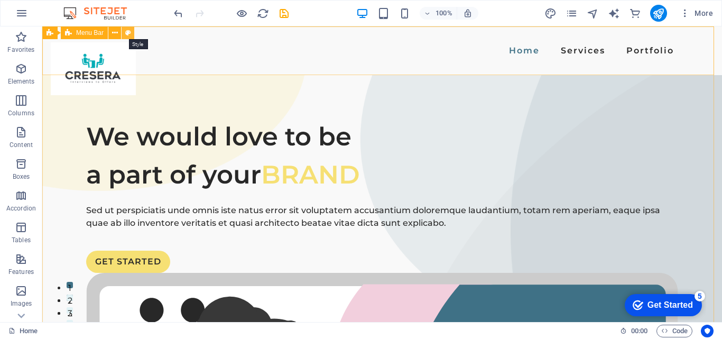
click at [127, 34] on icon at bounding box center [128, 32] width 6 height 11
select select "rem"
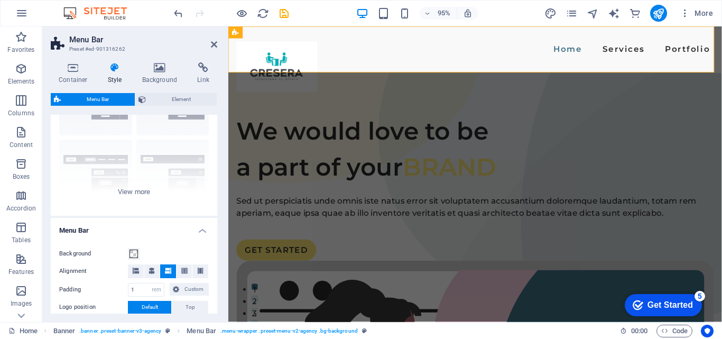
scroll to position [73, 0]
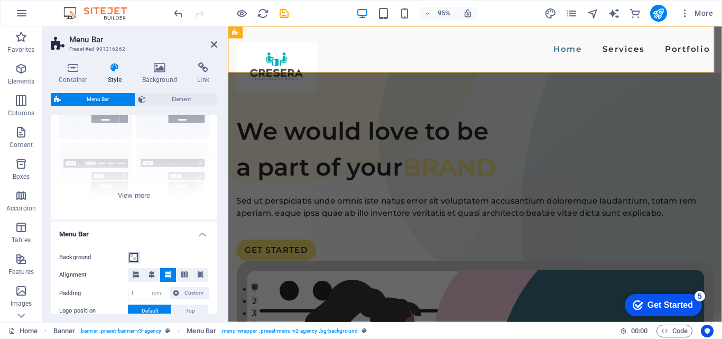
click at [133, 254] on span at bounding box center [133, 257] width 8 height 8
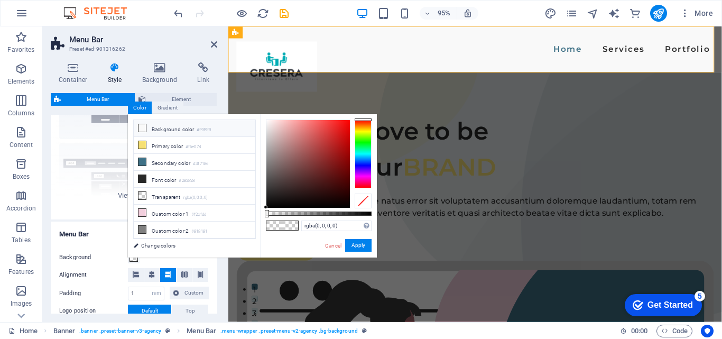
click at [140, 130] on icon at bounding box center [141, 127] width 7 height 7
type input "#f9f9f9"
click at [363, 245] on button "Apply" at bounding box center [358, 245] width 26 height 13
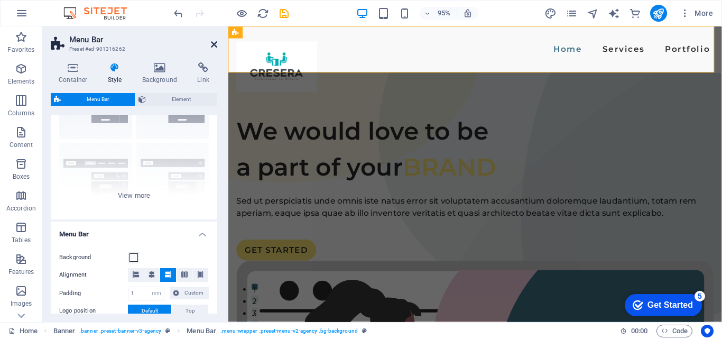
click at [211, 44] on icon at bounding box center [214, 44] width 6 height 8
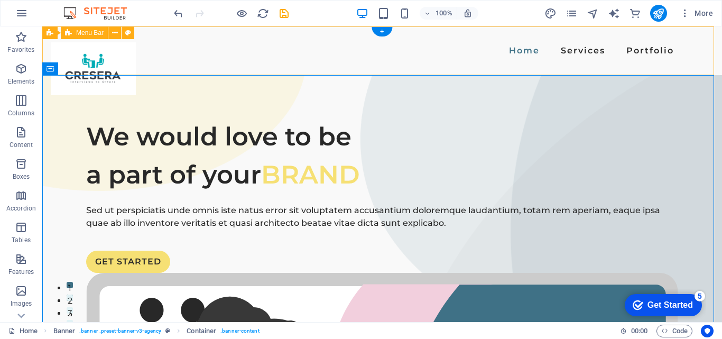
click at [225, 61] on div "Home Services Portfolio" at bounding box center [382, 50] width 680 height 49
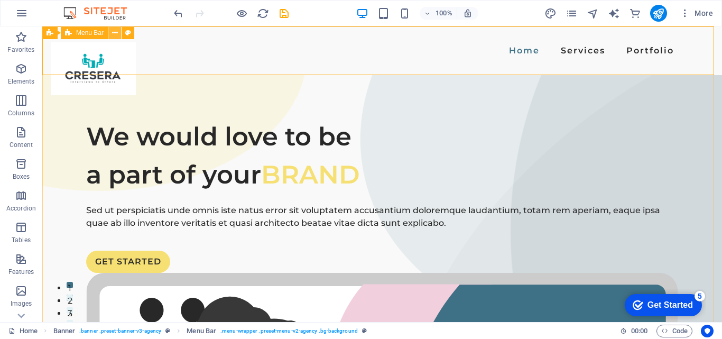
click at [111, 32] on button at bounding box center [114, 32] width 13 height 13
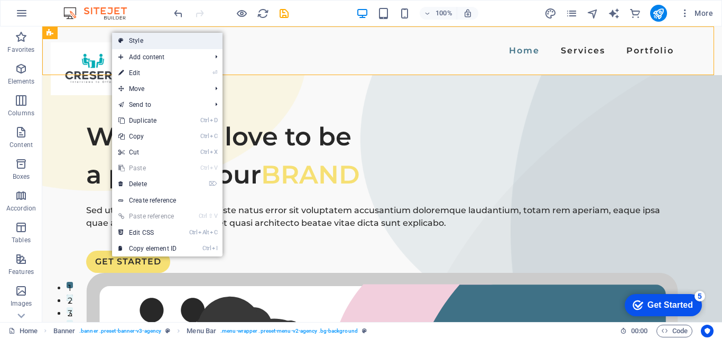
click at [139, 43] on link "Style" at bounding box center [167, 41] width 110 height 16
select select "rem"
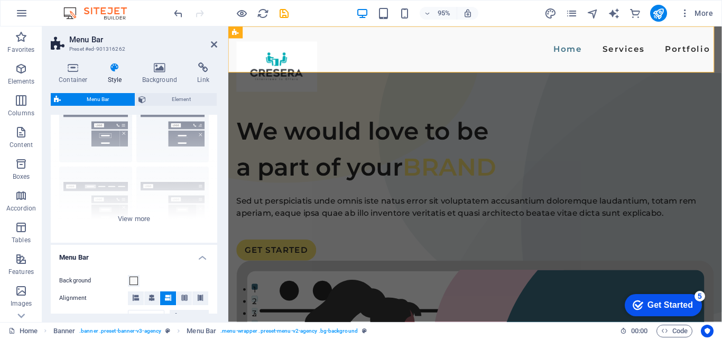
scroll to position [61, 0]
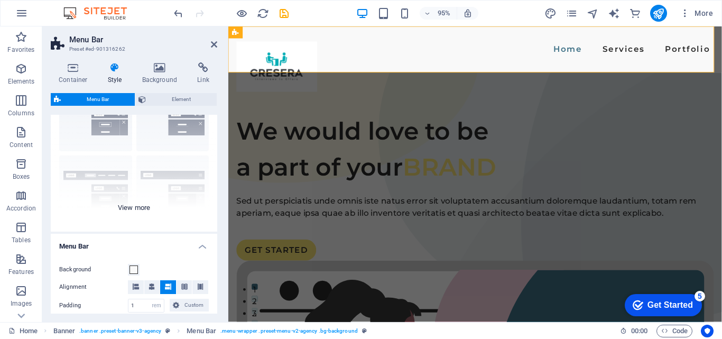
click at [147, 207] on div "Border Centered Default Fixed Loki Trigger Wide XXL" at bounding box center [134, 152] width 166 height 159
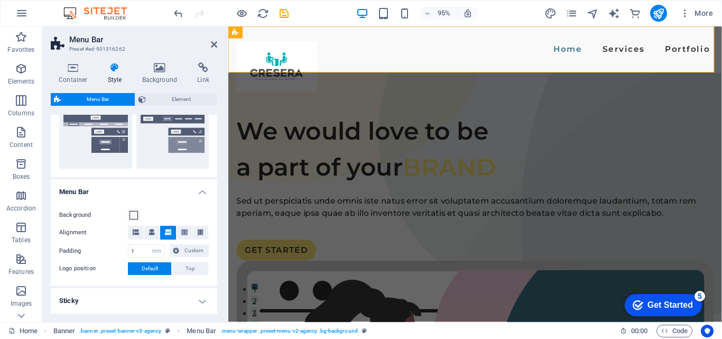
scroll to position [274, 0]
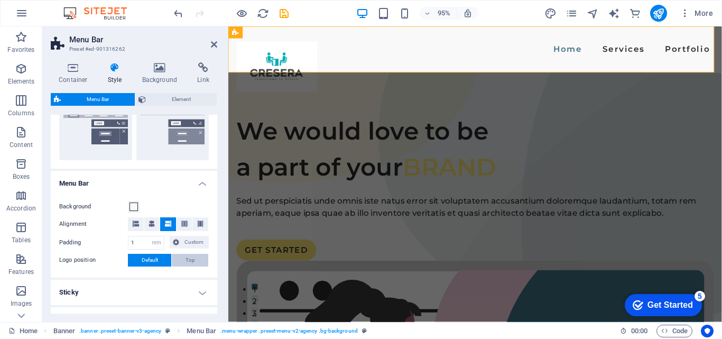
click at [194, 260] on button "Top" at bounding box center [190, 260] width 36 height 13
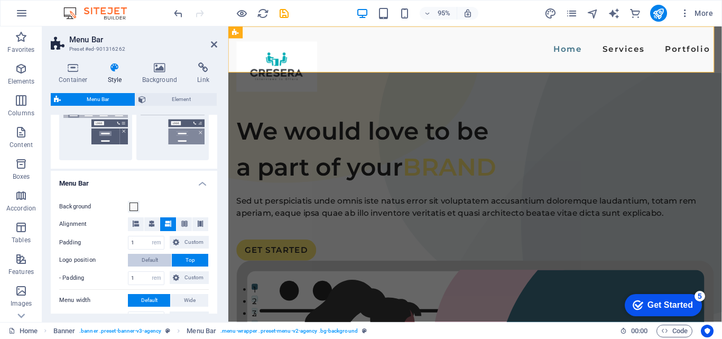
click at [147, 255] on span "Default" at bounding box center [150, 260] width 16 height 13
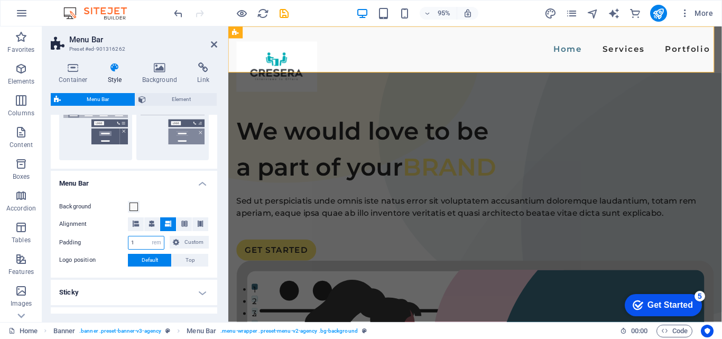
click at [143, 242] on input "1" at bounding box center [145, 242] width 35 height 13
click at [154, 221] on icon at bounding box center [152, 223] width 6 height 6
click at [168, 225] on icon at bounding box center [168, 223] width 6 height 6
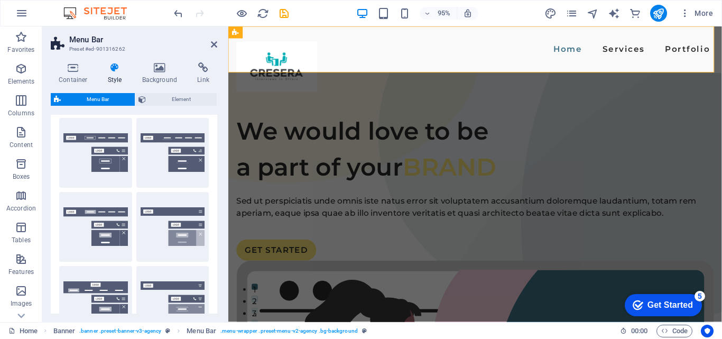
scroll to position [0, 0]
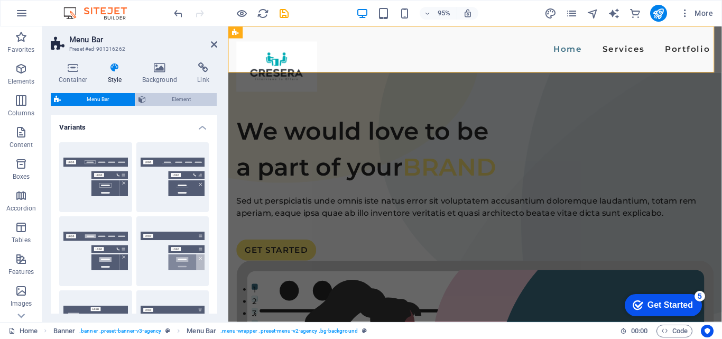
click at [181, 102] on span "Element" at bounding box center [181, 99] width 64 height 13
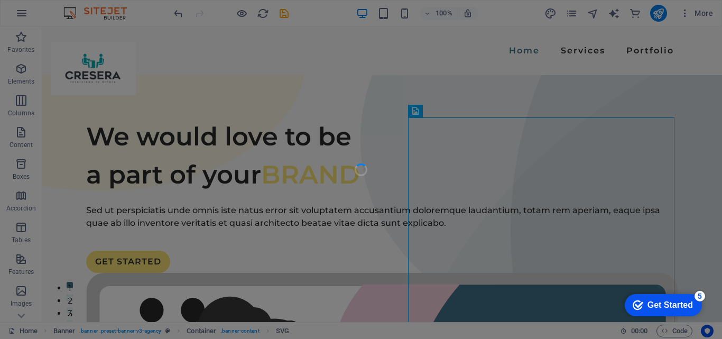
click at [313, 53] on div at bounding box center [361, 169] width 722 height 339
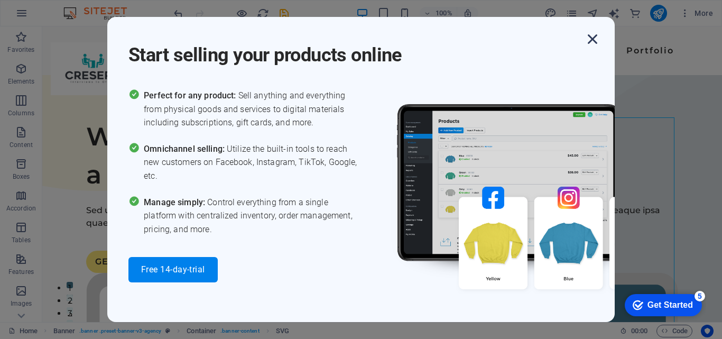
click at [589, 47] on icon "button" at bounding box center [592, 39] width 19 height 19
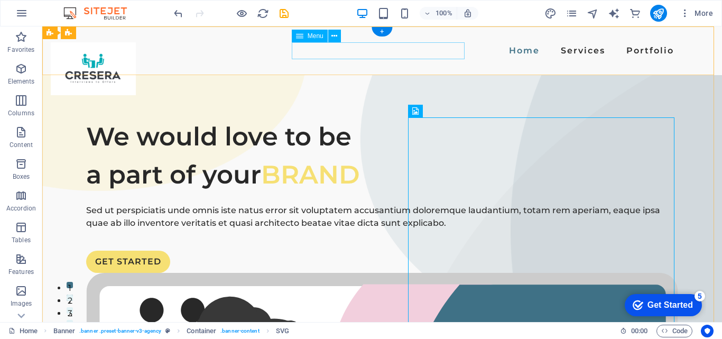
click at [438, 55] on nav "Home Services Portfolio" at bounding box center [382, 50] width 592 height 17
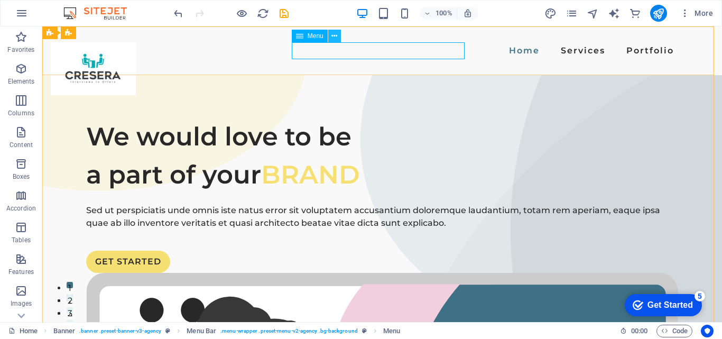
click at [333, 38] on icon at bounding box center [334, 36] width 6 height 11
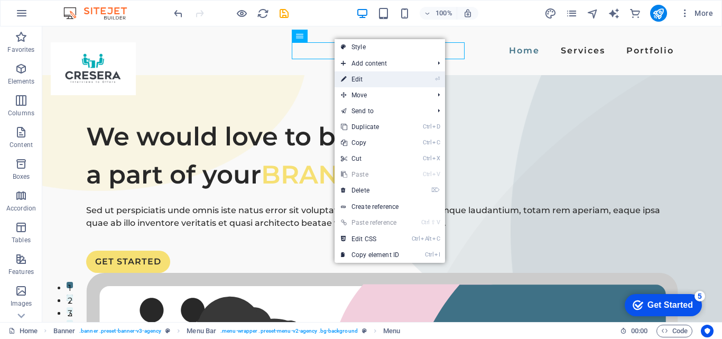
click at [358, 78] on link "⏎ Edit" at bounding box center [370, 79] width 71 height 16
select select
select select "1"
select select
select select "2"
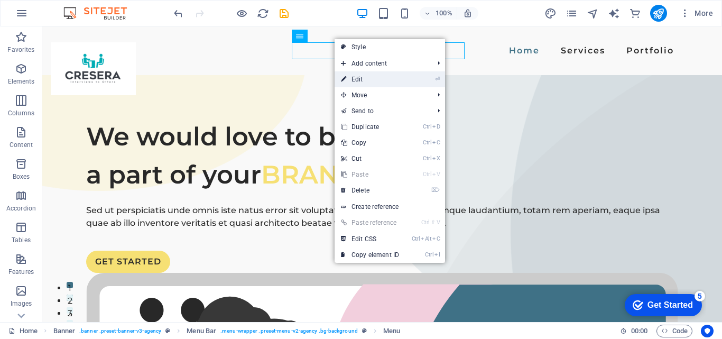
select select
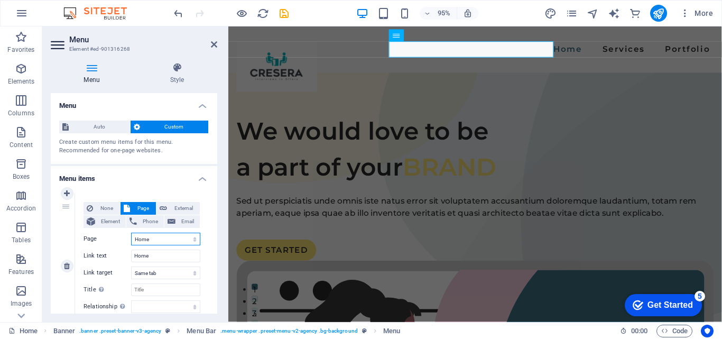
click at [156, 240] on select "Home Services Portfolio Legal Notice Privacy" at bounding box center [165, 239] width 69 height 13
drag, startPoint x: 215, startPoint y: 151, endPoint x: 216, endPoint y: 177, distance: 25.4
click at [216, 177] on div "Menu Auto Custom Create custom menu items for this menu. Recommended for one-pa…" at bounding box center [134, 203] width 166 height 220
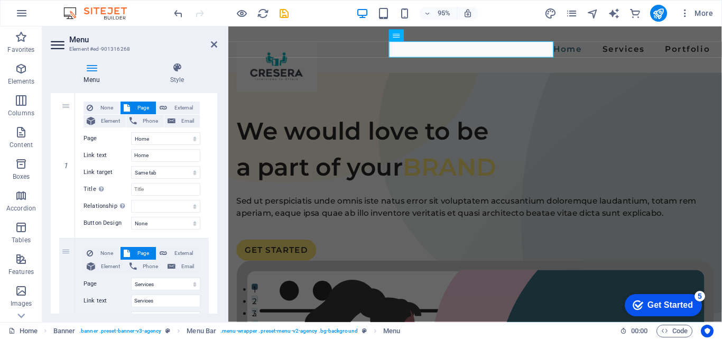
scroll to position [150, 0]
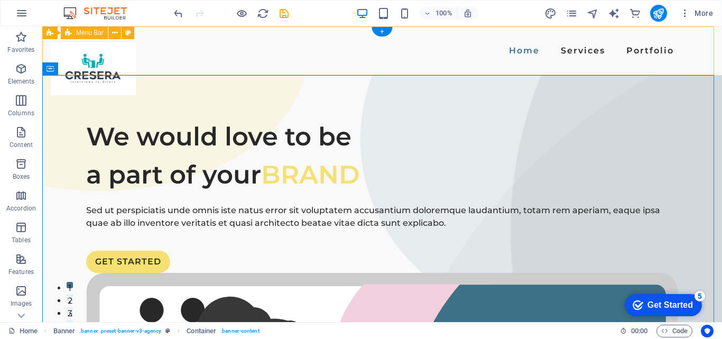
click at [515, 58] on div "Home Services Portfolio" at bounding box center [382, 50] width 680 height 49
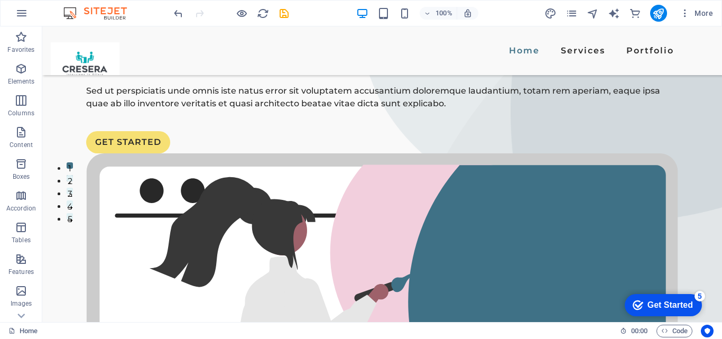
scroll to position [0, 0]
